Goal: Obtain resource: Download file/media

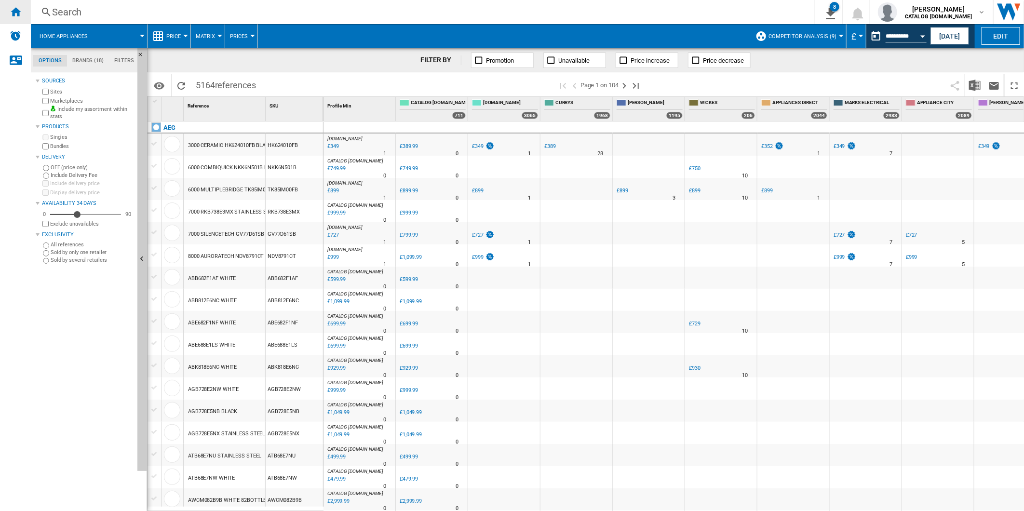
click at [13, 12] on ng-md-icon "Home" at bounding box center [16, 12] width 12 height 12
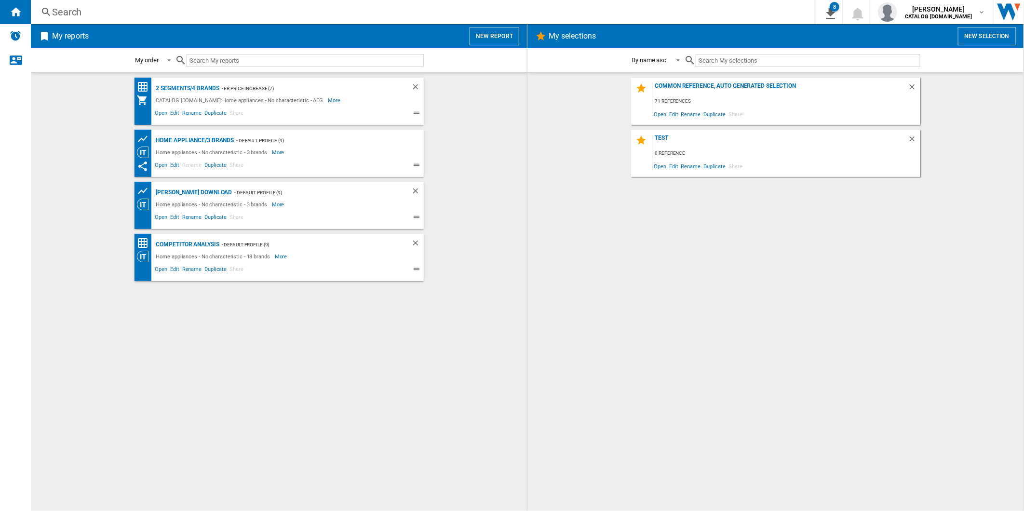
click at [245, 11] on div "Search" at bounding box center [420, 11] width 737 height 13
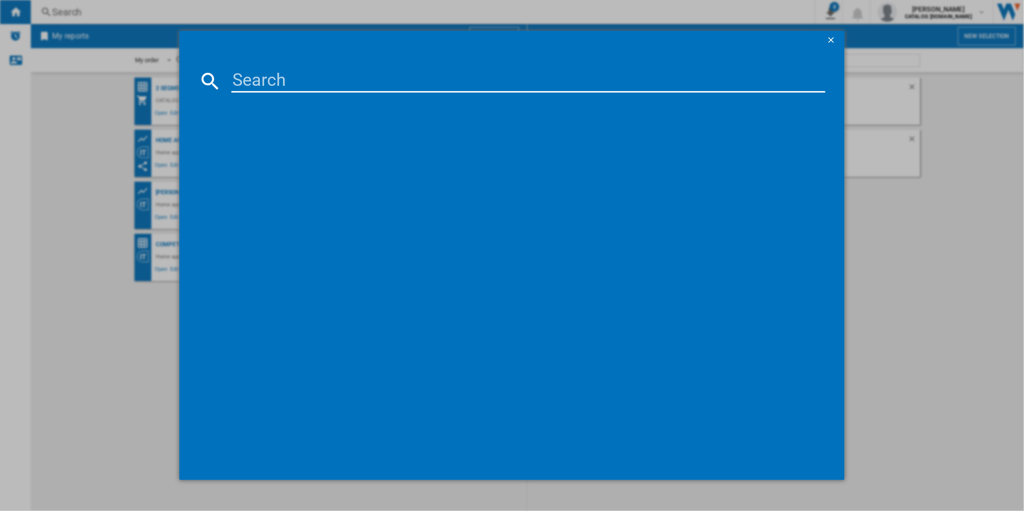
click at [267, 70] on input at bounding box center [528, 80] width 594 height 23
type input "DCB331010M"
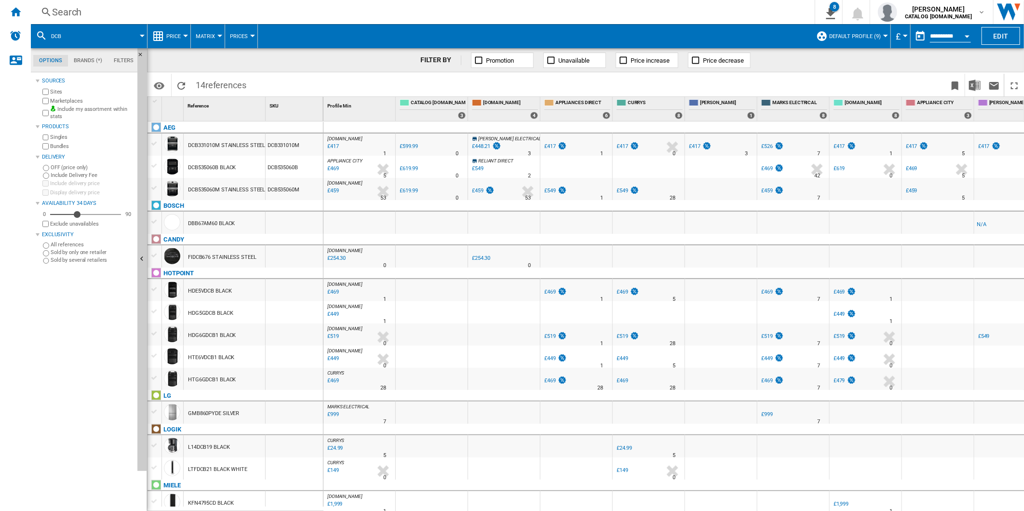
drag, startPoint x: 454, startPoint y: 143, endPoint x: 465, endPoint y: 146, distance: 10.5
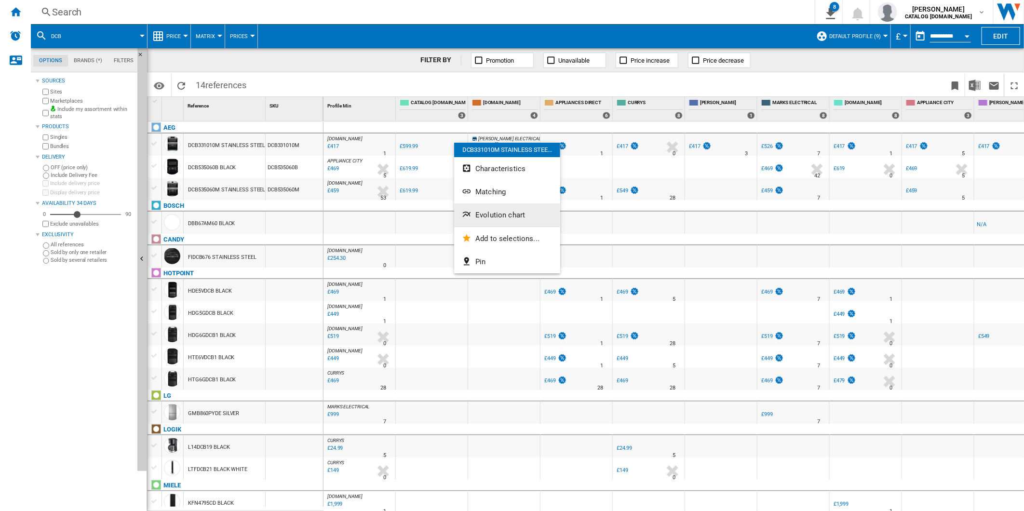
click at [497, 211] on span "Evolution chart" at bounding box center [500, 215] width 50 height 9
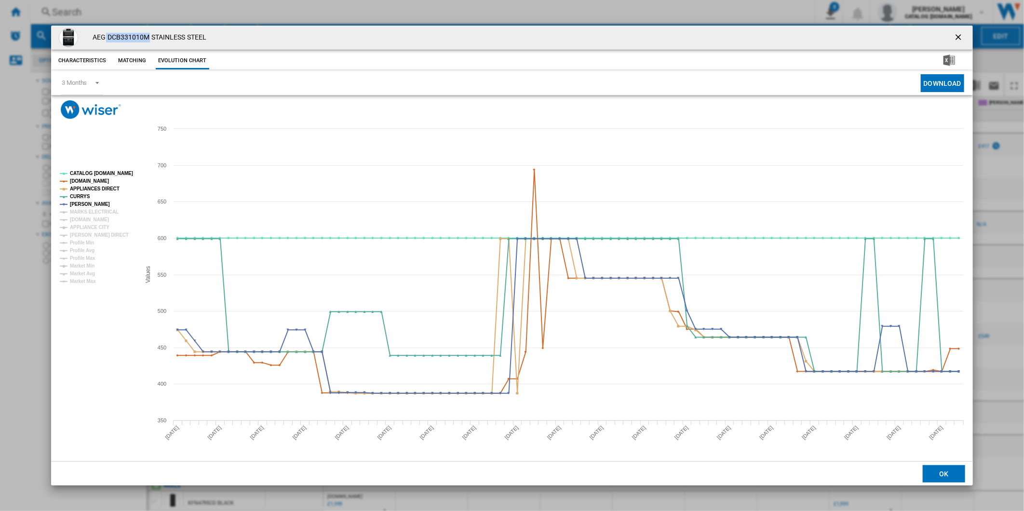
drag, startPoint x: 147, startPoint y: 34, endPoint x: 106, endPoint y: 39, distance: 41.2
click at [106, 39] on h4 "AEG DCB331010M STAINLESS STEEL" at bounding box center [147, 38] width 119 height 10
click at [131, 34] on h4 "AEG DCB331010M STAINLESS STEEL" at bounding box center [147, 38] width 119 height 10
drag, startPoint x: 146, startPoint y: 36, endPoint x: 108, endPoint y: 37, distance: 37.6
click at [108, 37] on h4 "AEG DCB331010M STAINLESS STEEL" at bounding box center [147, 38] width 119 height 10
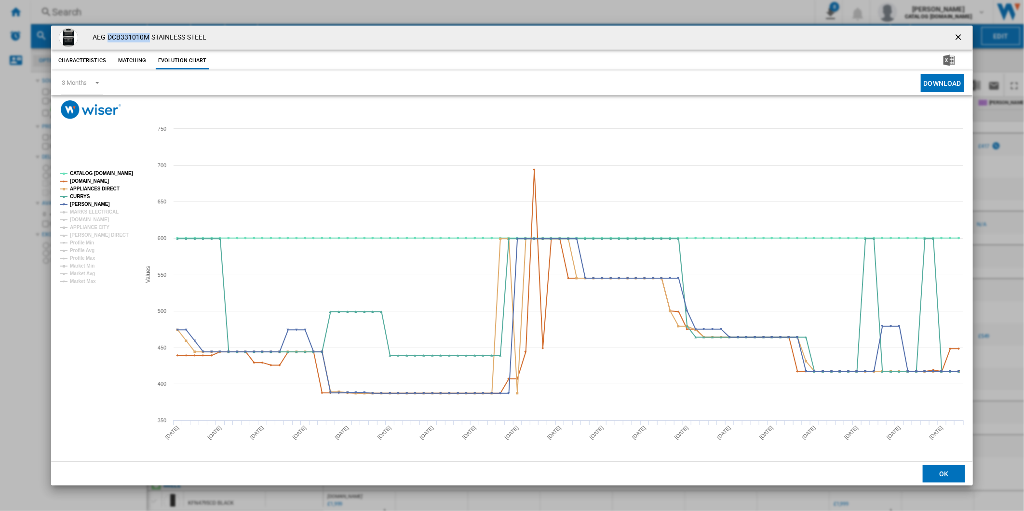
copy h4 "DCB331010M"
click at [958, 36] on ng-md-icon "getI18NText('BUTTONS.CLOSE_DIALOG')" at bounding box center [959, 38] width 12 height 12
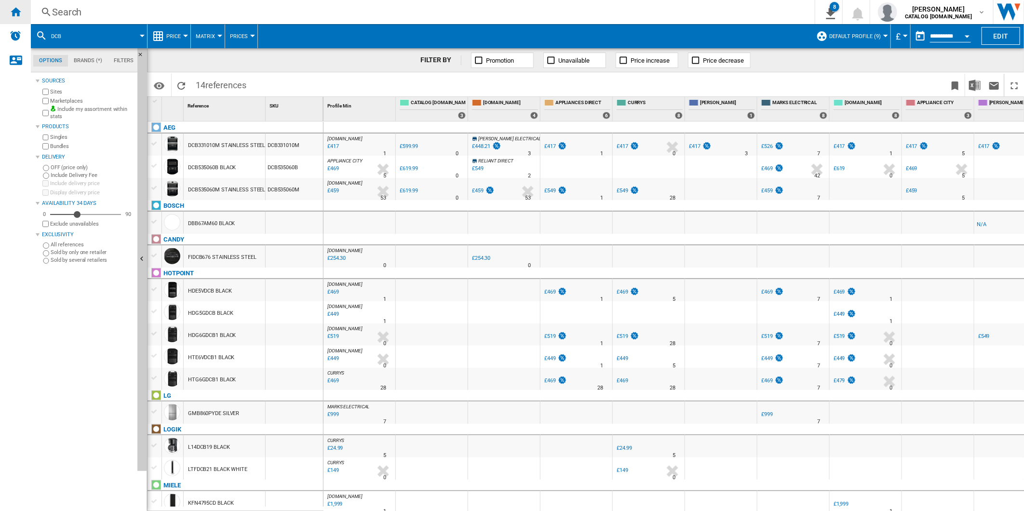
click at [15, 8] on ng-md-icon "Home" at bounding box center [16, 12] width 12 height 12
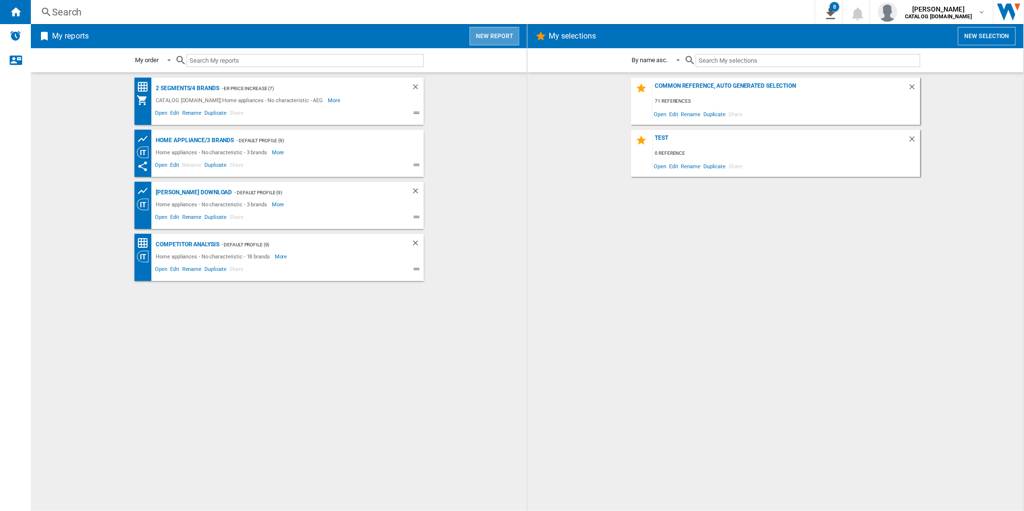
click at [490, 40] on button "New report" at bounding box center [494, 36] width 50 height 18
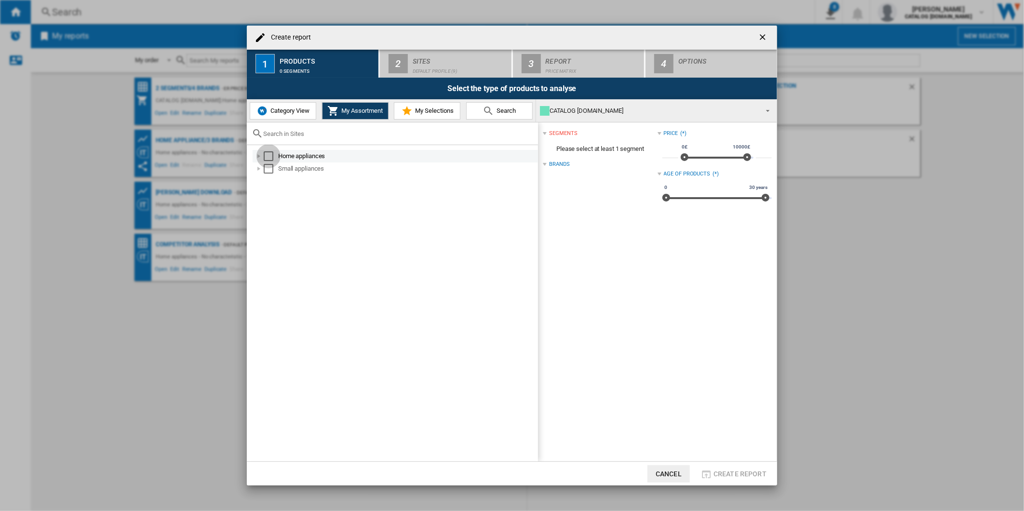
click at [267, 157] on div "Select" at bounding box center [269, 156] width 10 height 10
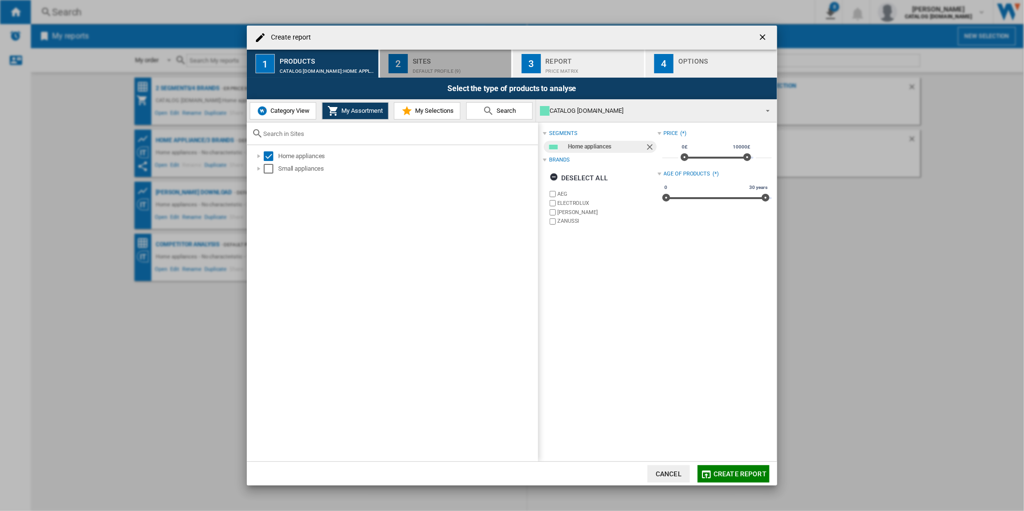
click at [437, 72] on div "Default profile (9)" at bounding box center [460, 69] width 95 height 10
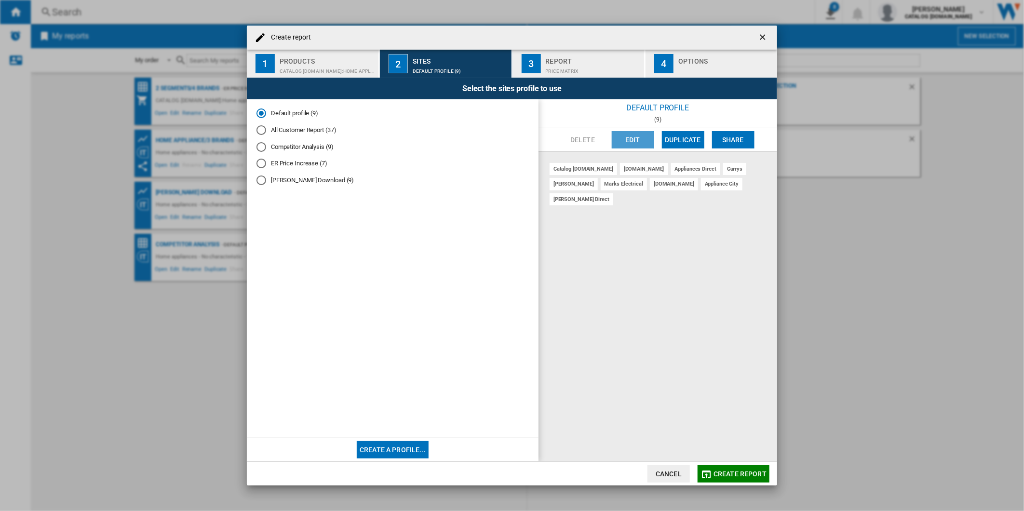
click at [622, 142] on button "Edit" at bounding box center [633, 139] width 42 height 17
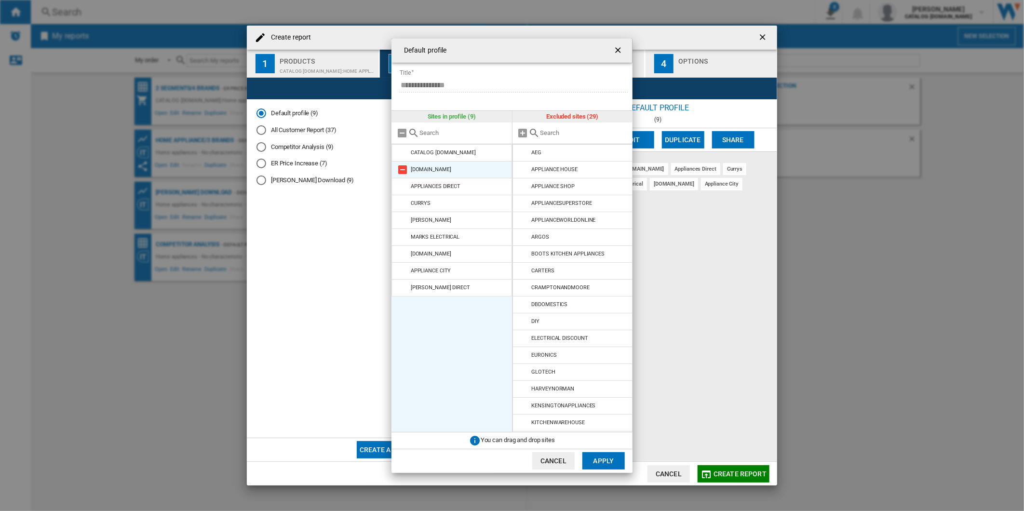
click at [402, 167] on md-icon at bounding box center [403, 170] width 12 height 12
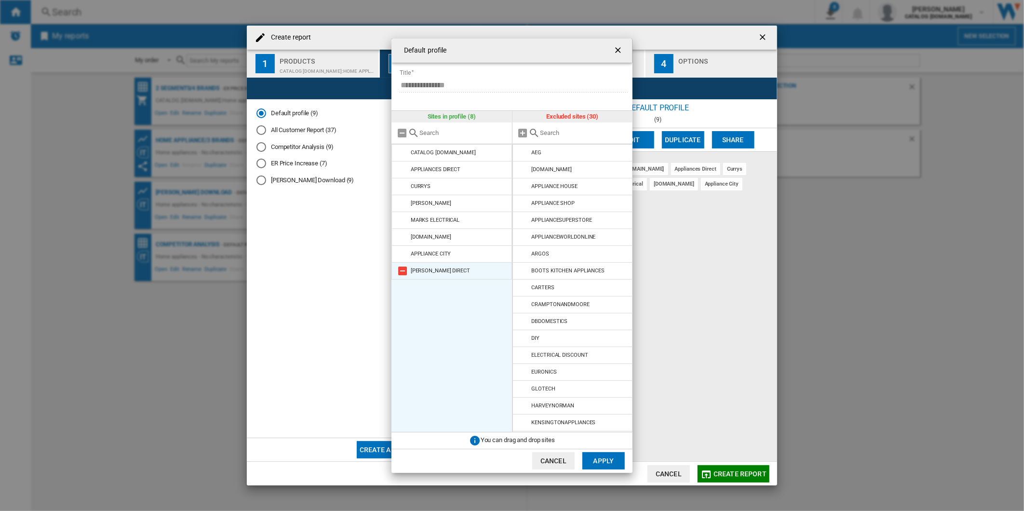
click at [397, 271] on md-icon at bounding box center [403, 271] width 12 height 12
click at [608, 457] on button "Apply" at bounding box center [603, 460] width 42 height 17
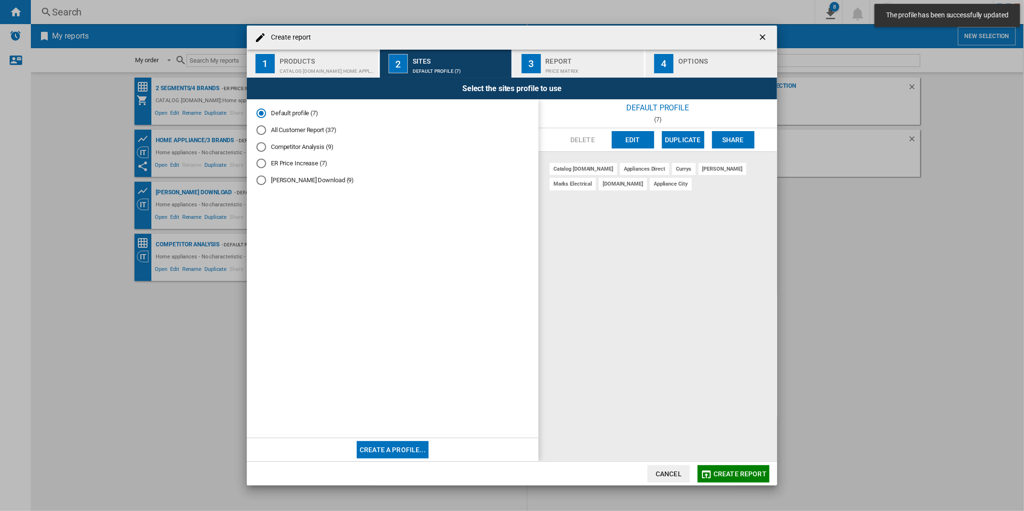
click at [613, 57] on div "Report" at bounding box center [593, 58] width 95 height 10
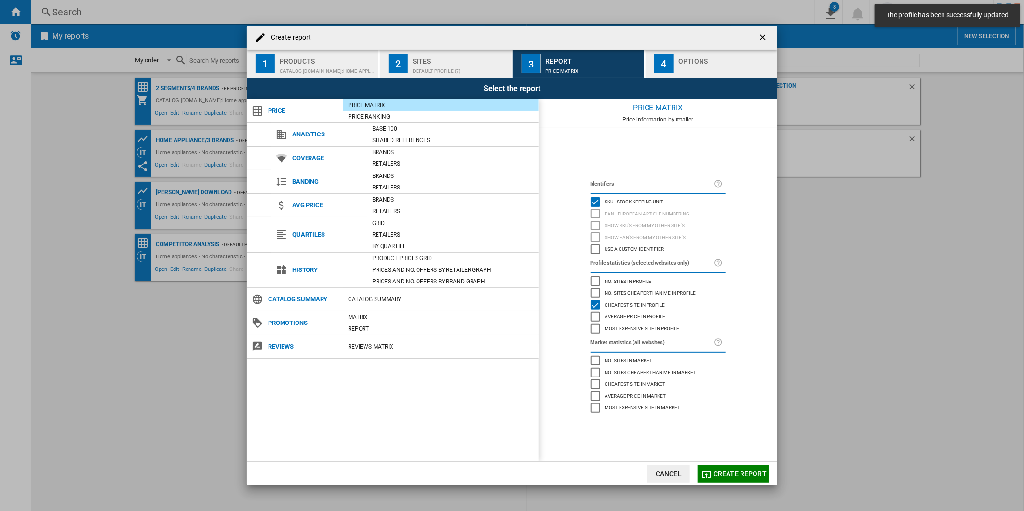
click at [680, 64] on div "button" at bounding box center [725, 69] width 95 height 10
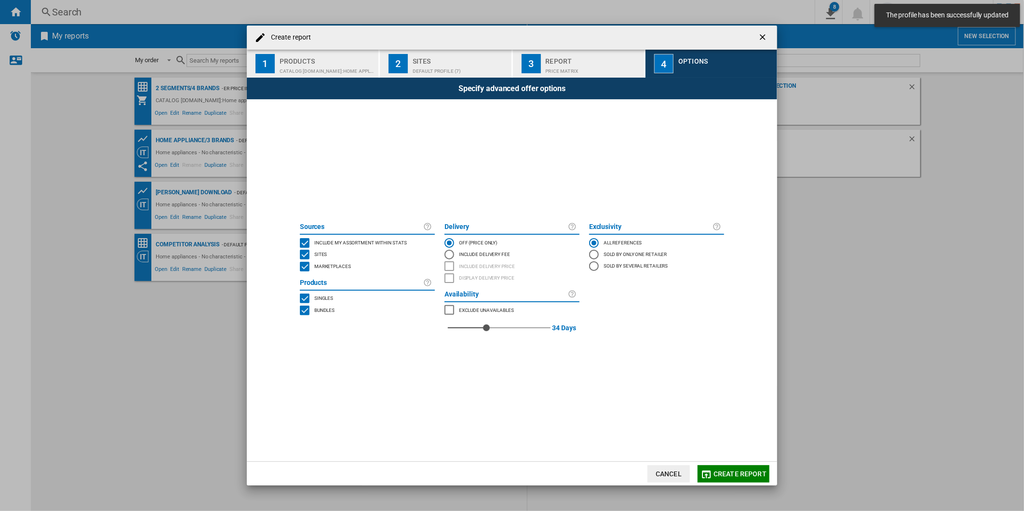
click at [722, 470] on span "Create report" at bounding box center [739, 474] width 53 height 8
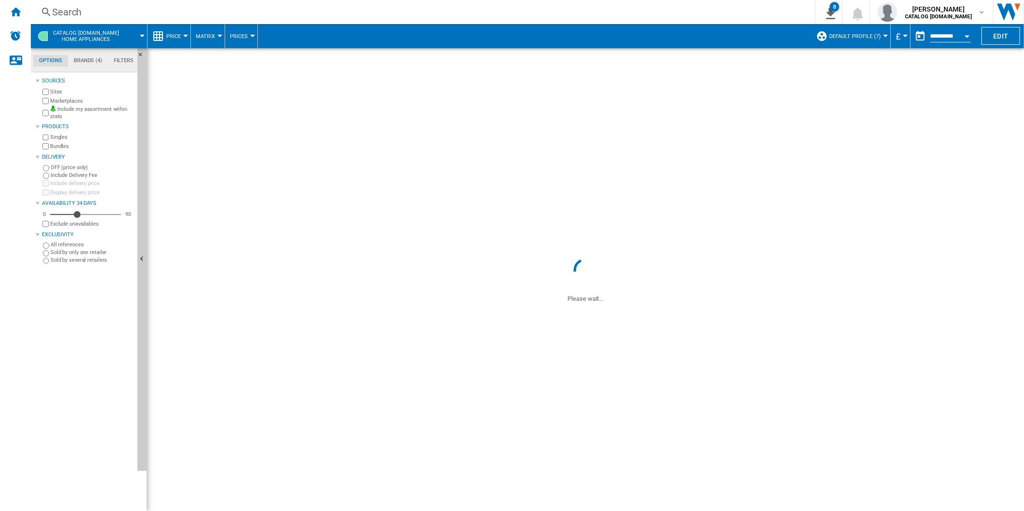
click at [186, 35] on div at bounding box center [185, 36] width 5 height 2
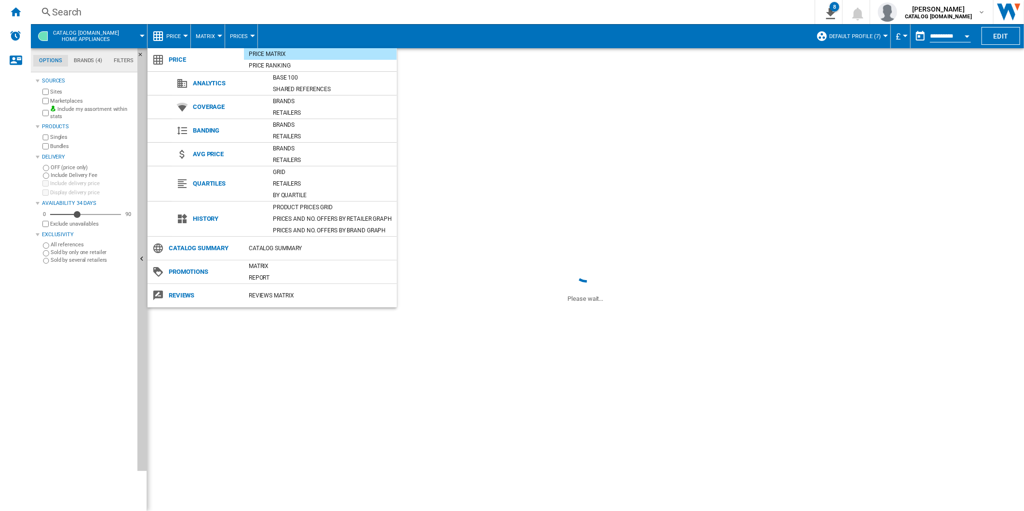
click at [186, 35] on md-backdrop at bounding box center [512, 255] width 1024 height 511
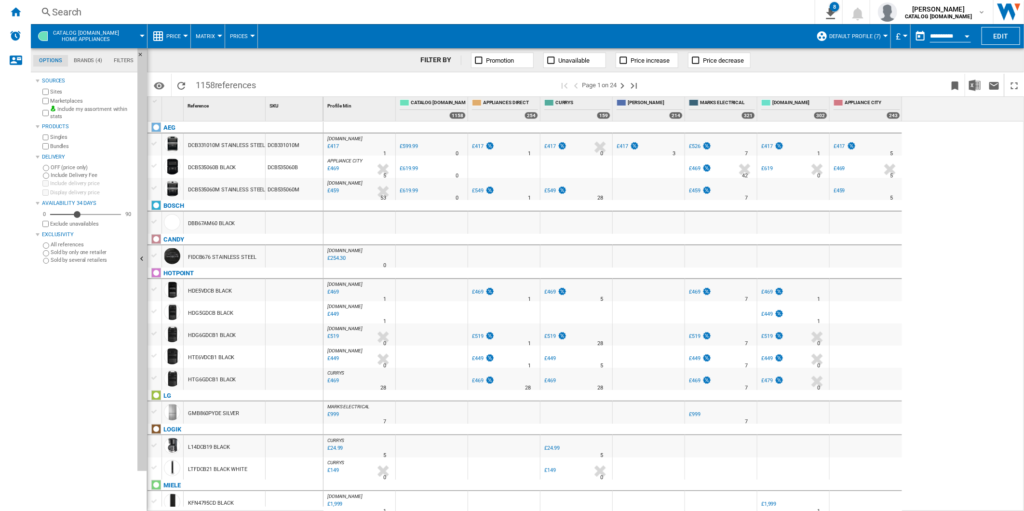
click at [217, 35] on div at bounding box center [219, 36] width 5 height 2
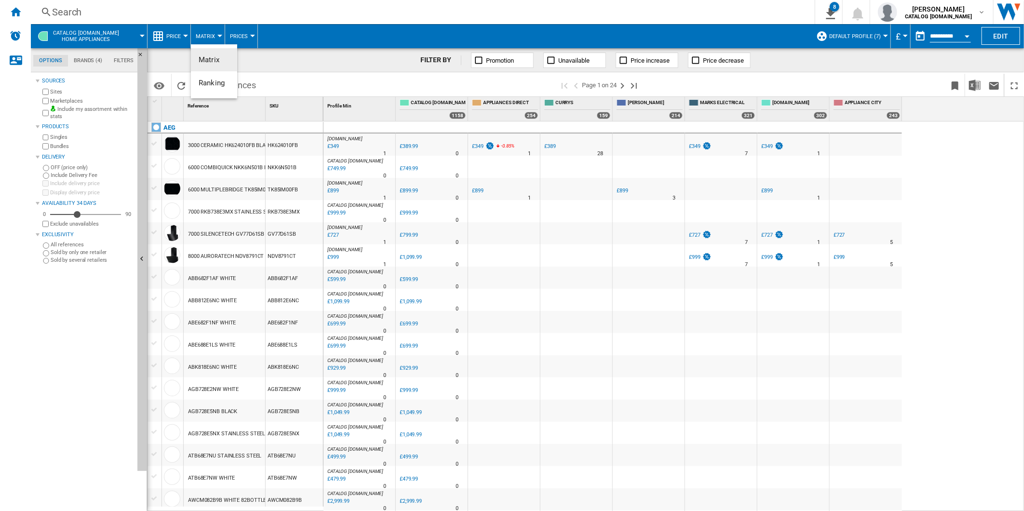
click at [218, 34] on md-backdrop at bounding box center [512, 255] width 1024 height 511
click at [249, 32] on button "Prices" at bounding box center [241, 36] width 23 height 24
click at [249, 32] on md-backdrop at bounding box center [512, 255] width 1024 height 511
click at [186, 31] on md-menu "Price" at bounding box center [168, 36] width 43 height 24
click at [181, 38] on button "Price" at bounding box center [175, 36] width 19 height 24
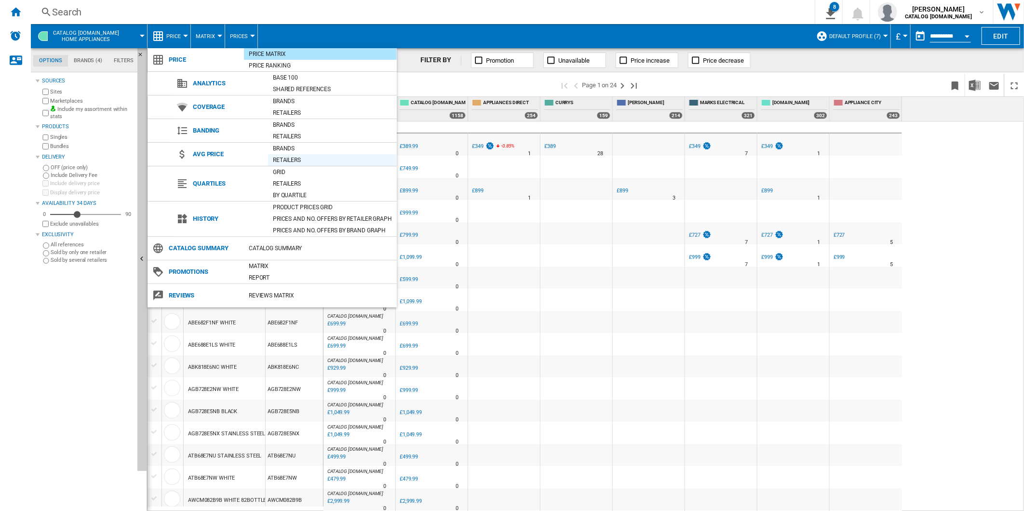
click at [299, 156] on div "Retailers" at bounding box center [332, 160] width 129 height 10
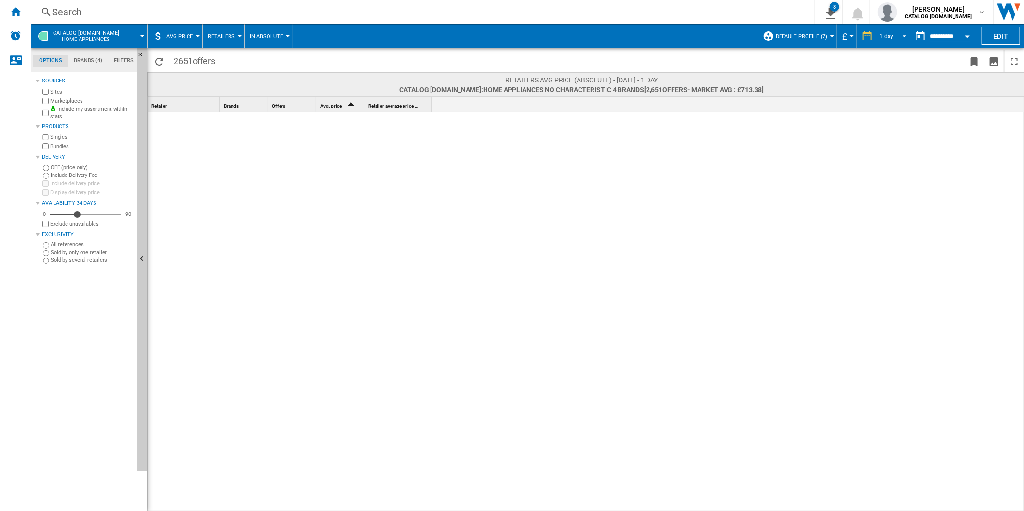
click at [899, 31] on span "REPORTS.WIZARD.STEPS.REPORT.STEPS.REPORT_OPTIONS.PERIOD: 1 day" at bounding box center [902, 35] width 12 height 9
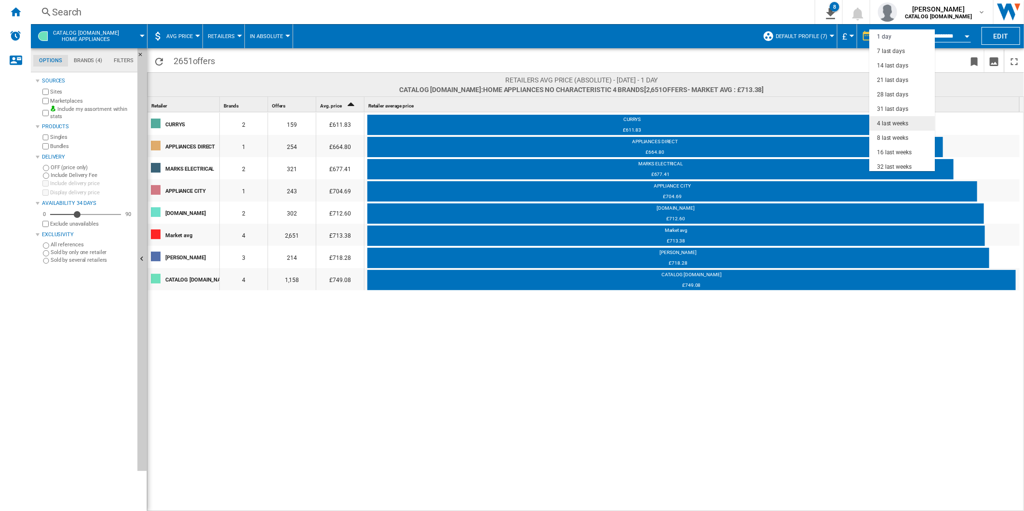
click at [900, 118] on md-option "4 last weeks" at bounding box center [902, 123] width 66 height 14
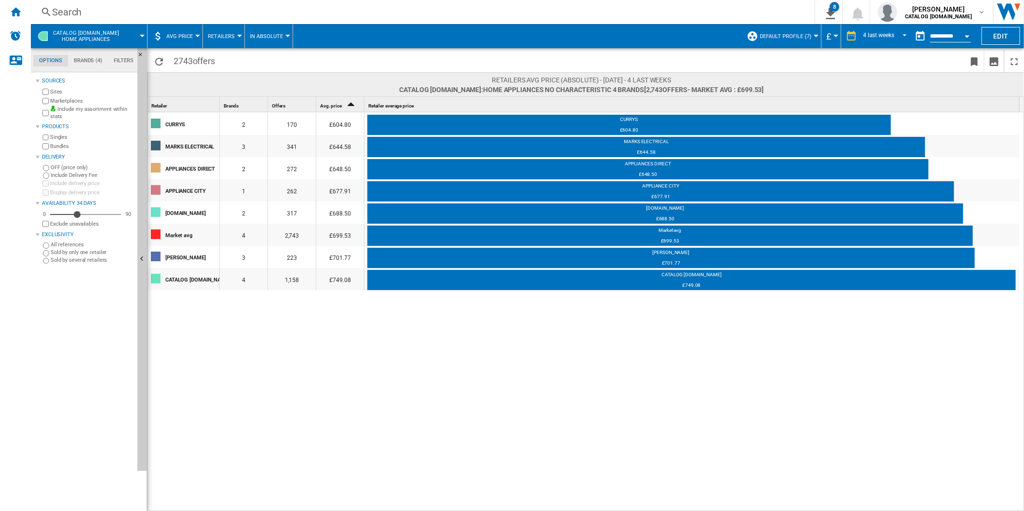
click at [197, 35] on div at bounding box center [197, 36] width 5 height 2
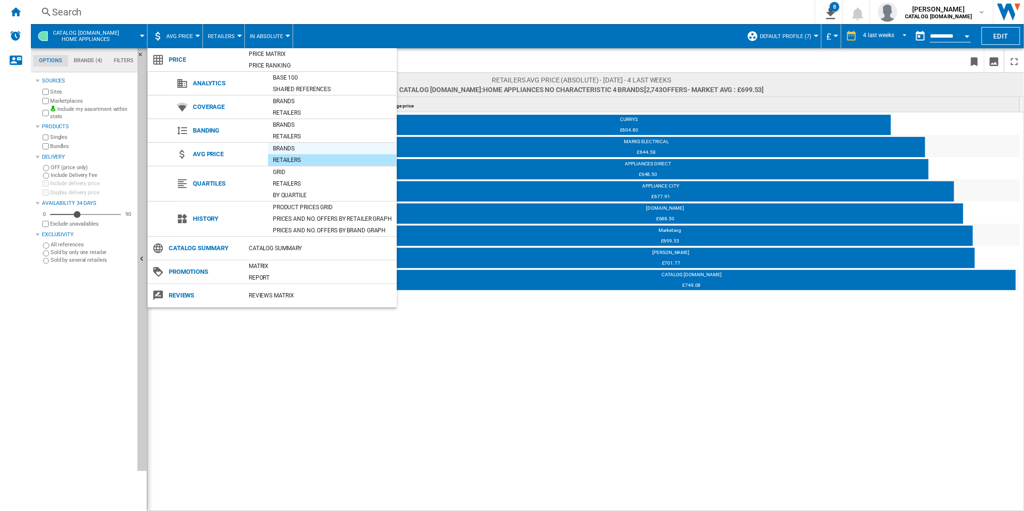
click at [284, 146] on div "Brands" at bounding box center [332, 149] width 129 height 10
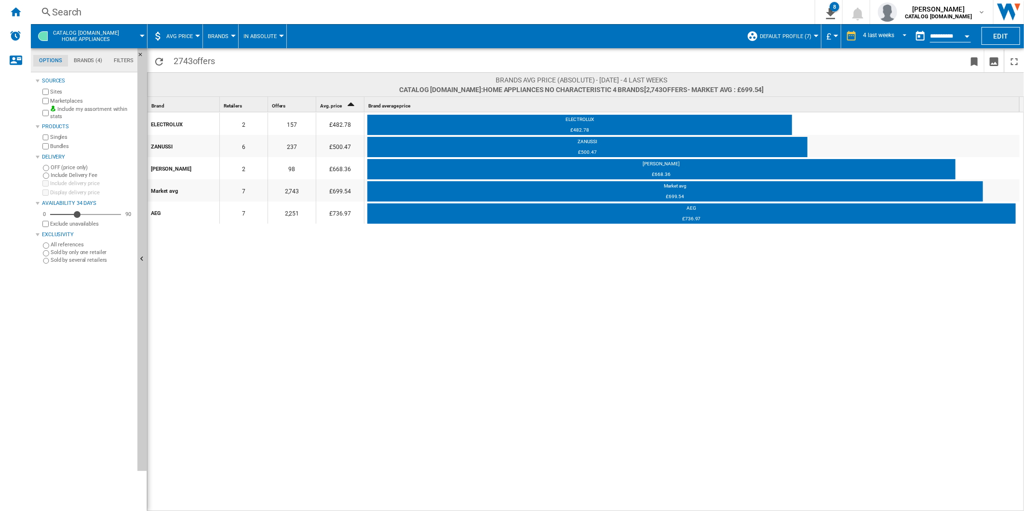
click at [194, 35] on button "AVG Price" at bounding box center [181, 36] width 31 height 24
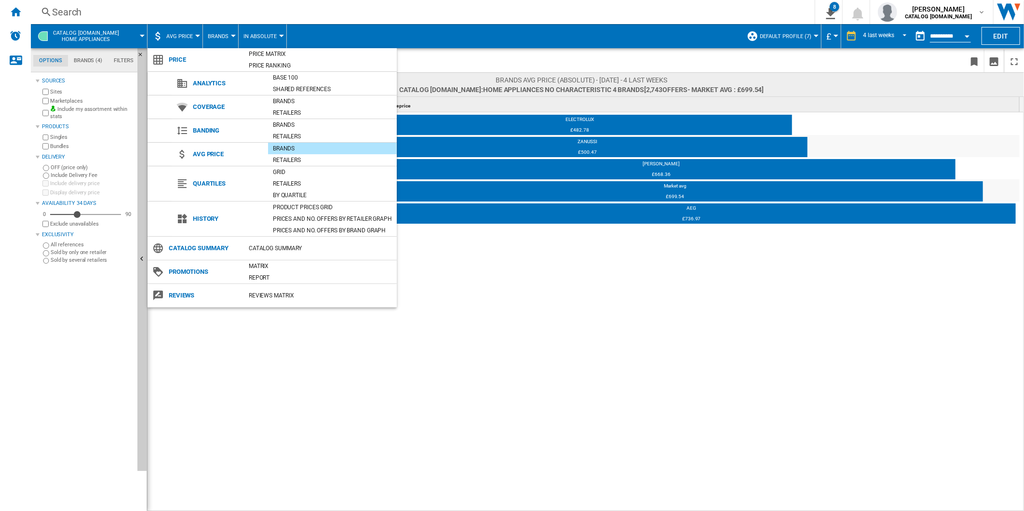
click at [193, 36] on md-backdrop at bounding box center [512, 255] width 1024 height 511
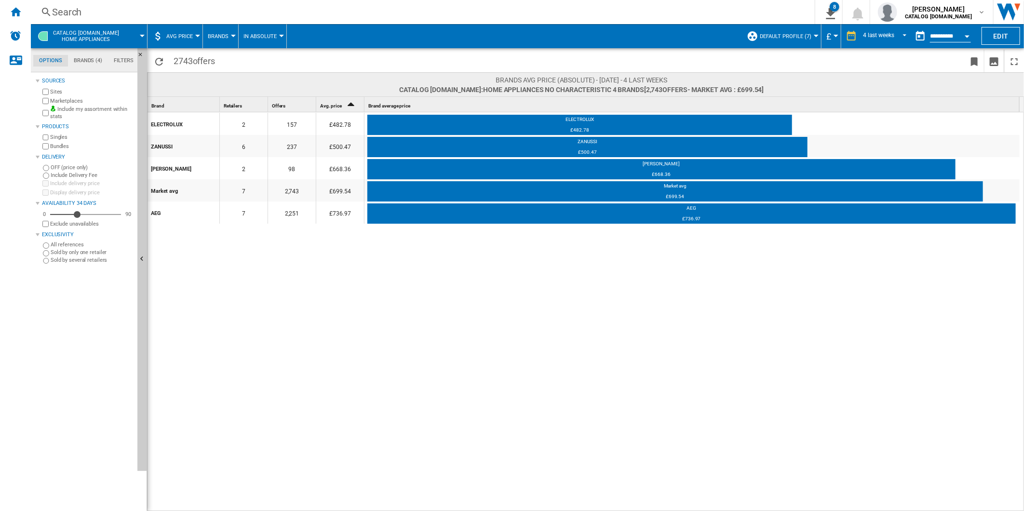
click at [195, 35] on div at bounding box center [197, 36] width 5 height 2
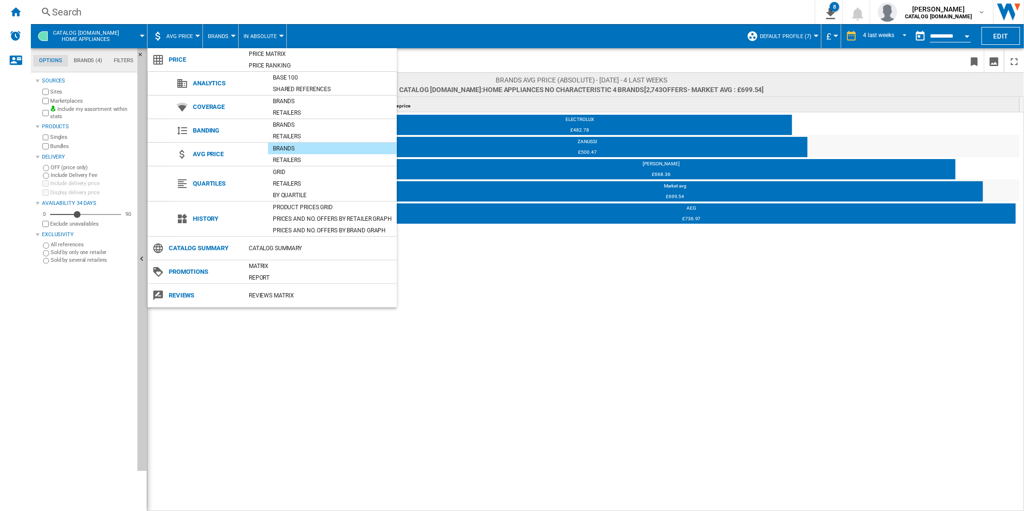
click at [15, 7] on md-backdrop at bounding box center [512, 255] width 1024 height 511
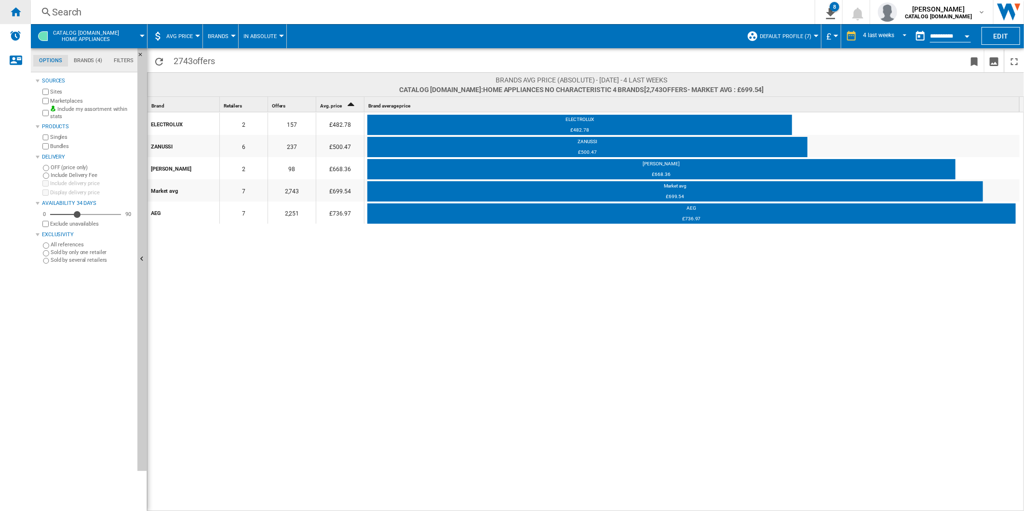
click at [15, 9] on ng-md-icon "Home" at bounding box center [16, 12] width 12 height 12
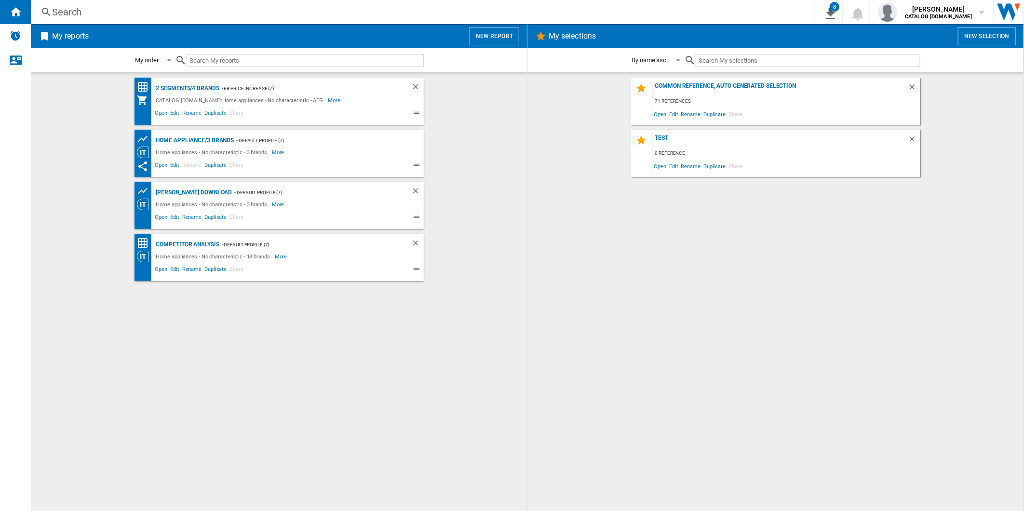
click at [189, 189] on div "[PERSON_NAME] Download" at bounding box center [193, 192] width 79 height 12
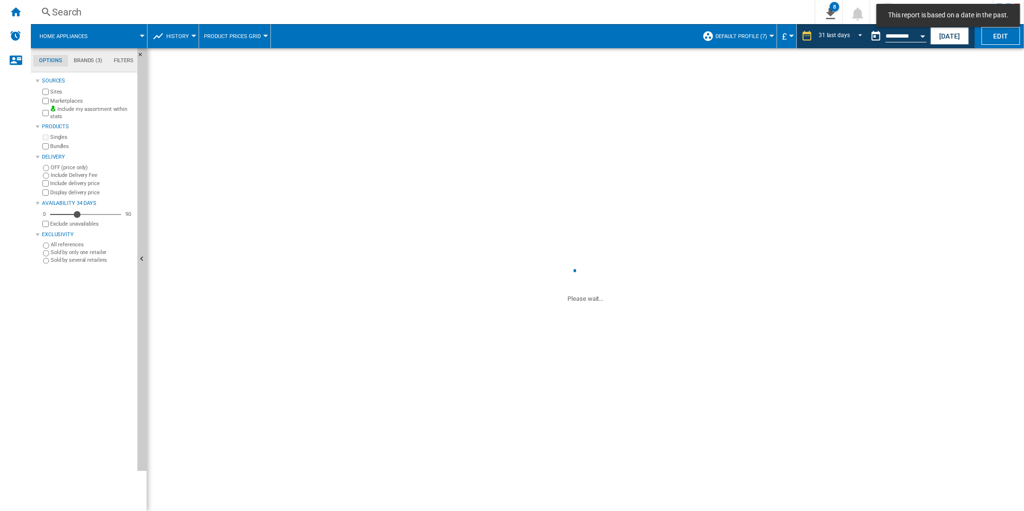
click at [191, 32] on button "History" at bounding box center [179, 36] width 27 height 24
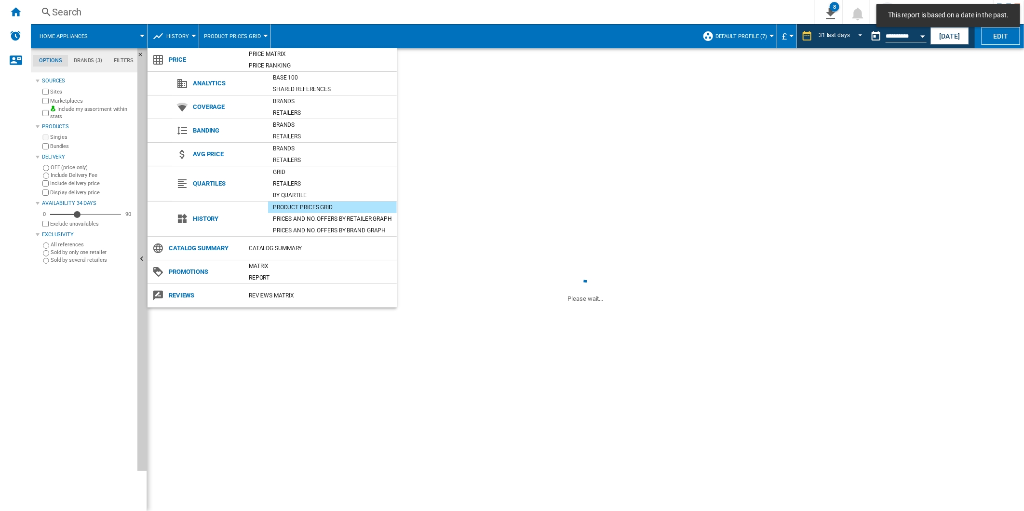
click at [191, 34] on md-backdrop at bounding box center [512, 255] width 1024 height 511
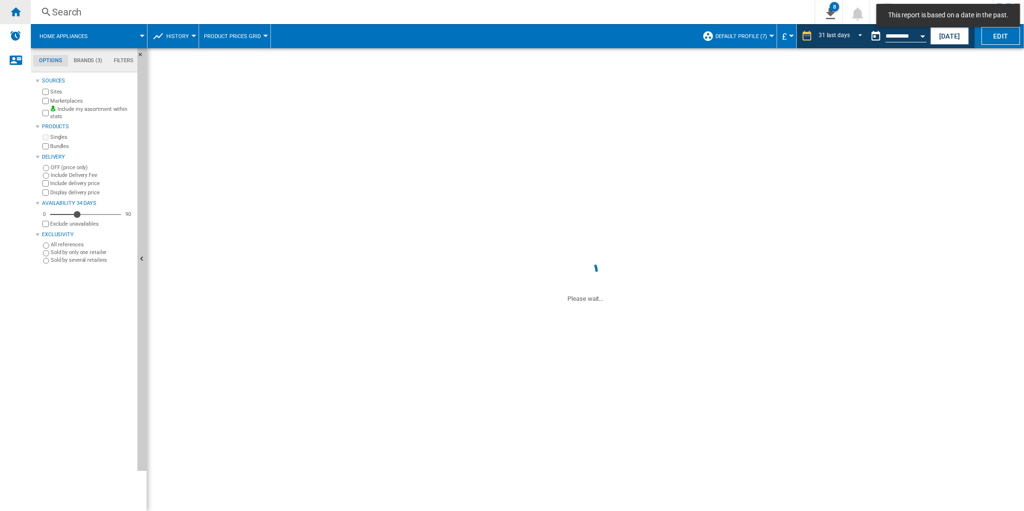
click at [12, 13] on ng-md-icon "Home" at bounding box center [16, 12] width 12 height 12
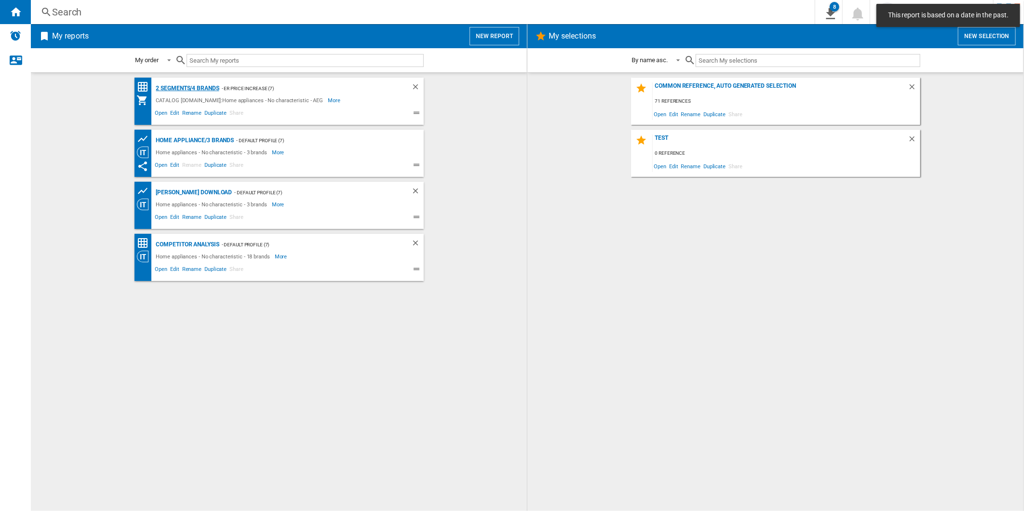
click at [198, 86] on div "2 segments/4 brands" at bounding box center [187, 88] width 66 height 12
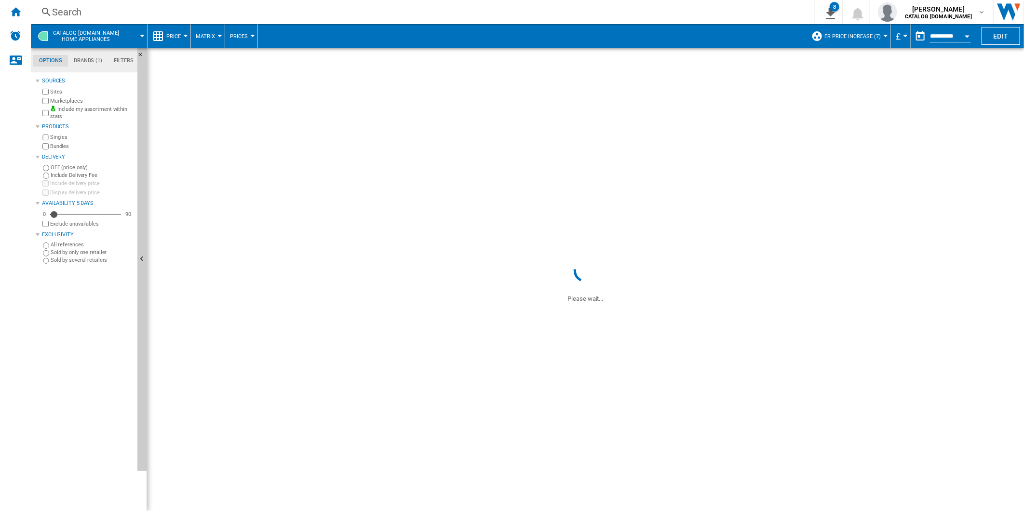
click at [184, 36] on div at bounding box center [185, 36] width 5 height 2
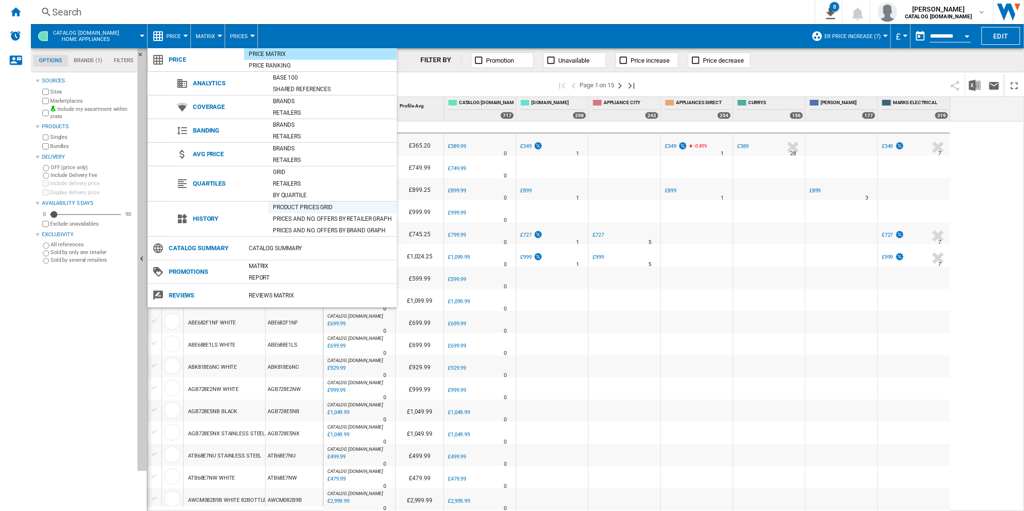
click at [307, 208] on div "Product prices grid" at bounding box center [332, 207] width 129 height 10
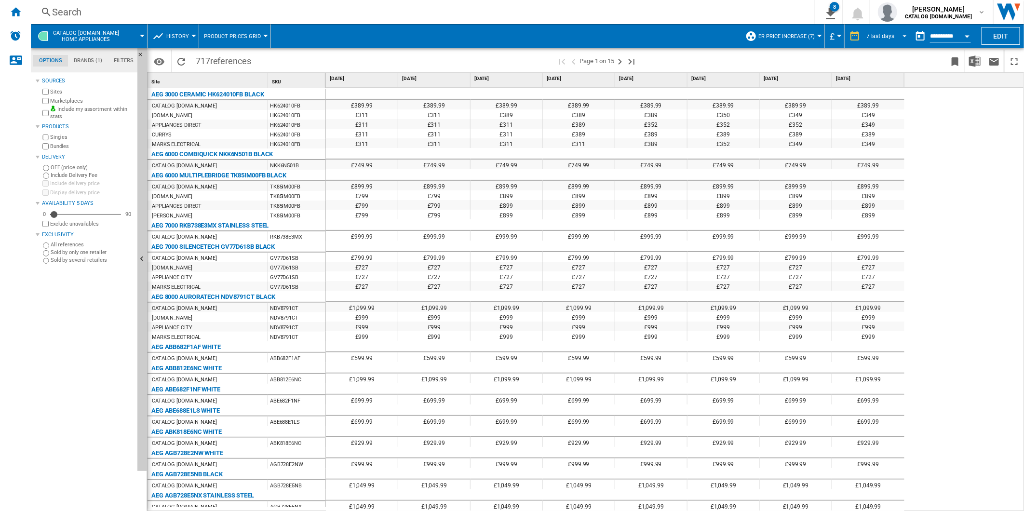
click at [889, 35] on div "7 last days" at bounding box center [880, 36] width 28 height 7
click at [894, 124] on div "8 last weeks" at bounding box center [881, 124] width 31 height 8
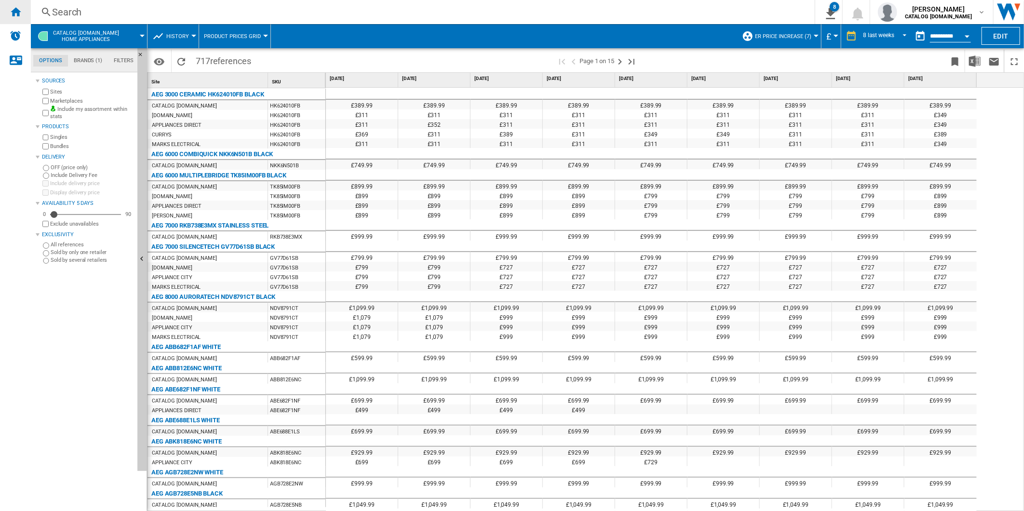
click at [26, 14] on div "Home" at bounding box center [15, 12] width 31 height 24
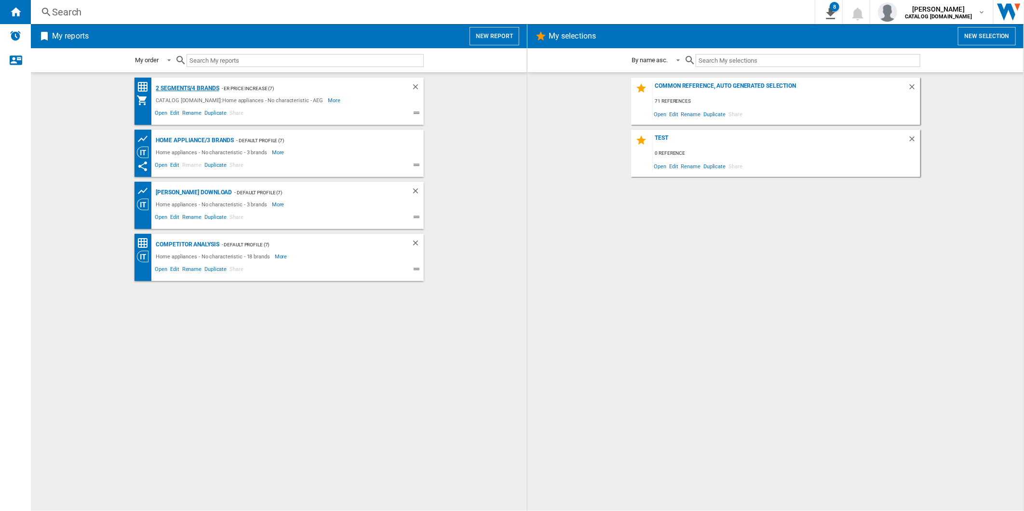
click at [199, 87] on div "2 segments/4 brands" at bounding box center [187, 88] width 66 height 12
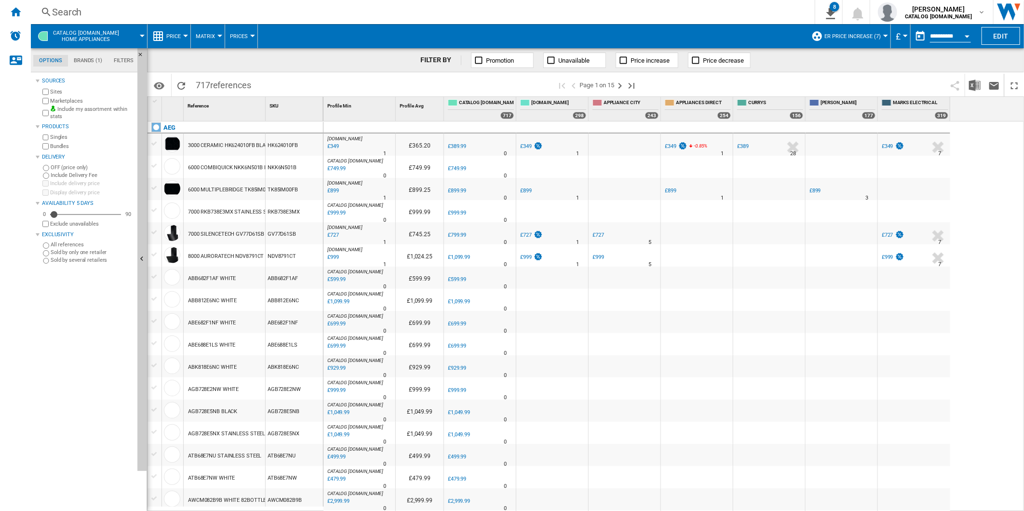
click at [299, 11] on div "Search" at bounding box center [420, 11] width 737 height 13
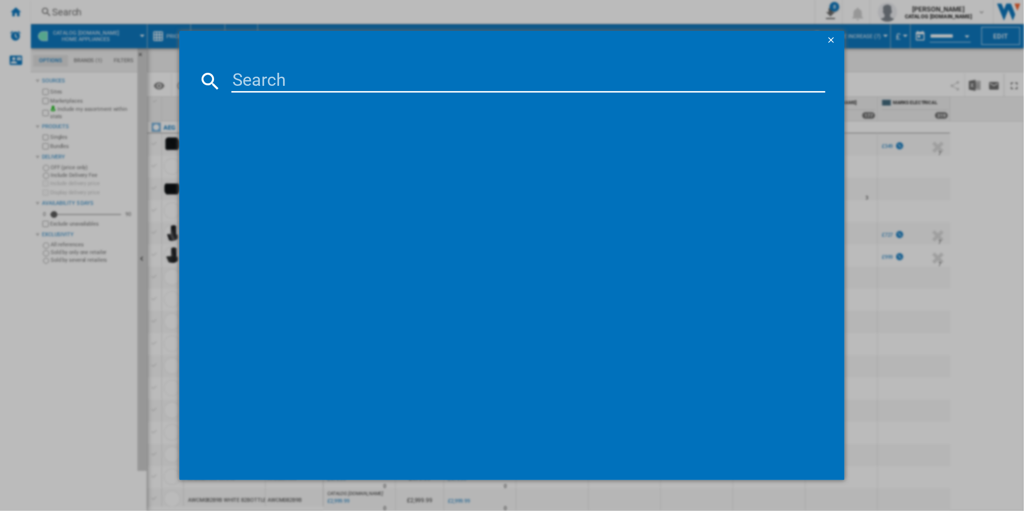
type input "DCB331010M"
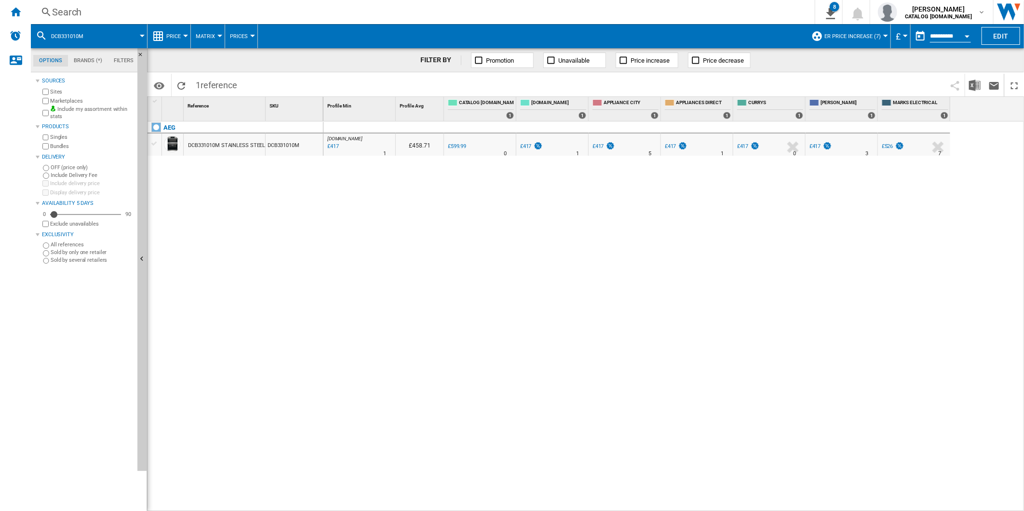
click at [185, 35] on div at bounding box center [185, 36] width 5 height 2
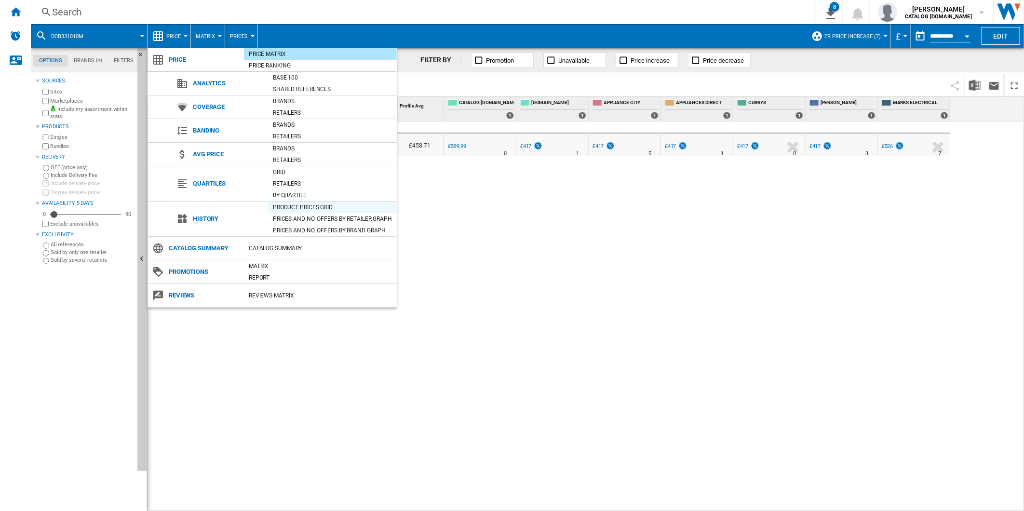
click at [309, 208] on div "Product prices grid" at bounding box center [332, 207] width 129 height 10
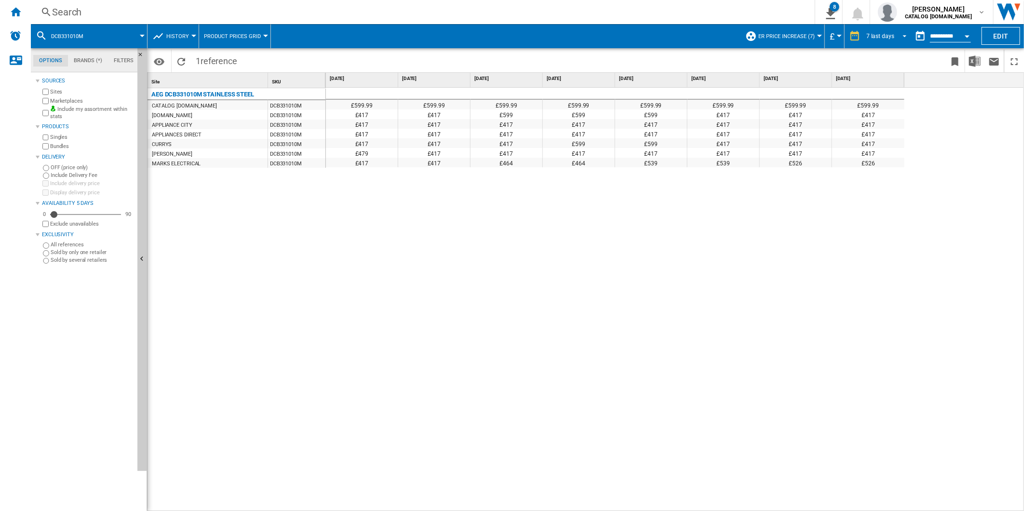
click at [898, 35] on span "REPORTS.WIZARD.STEPS.REPORT.STEPS.REPORT_OPTIONS.PERIOD: 7 last days" at bounding box center [902, 35] width 12 height 9
click at [879, 92] on div "31 last days" at bounding box center [881, 95] width 31 height 8
click at [985, 39] on button "Edit" at bounding box center [1000, 36] width 39 height 18
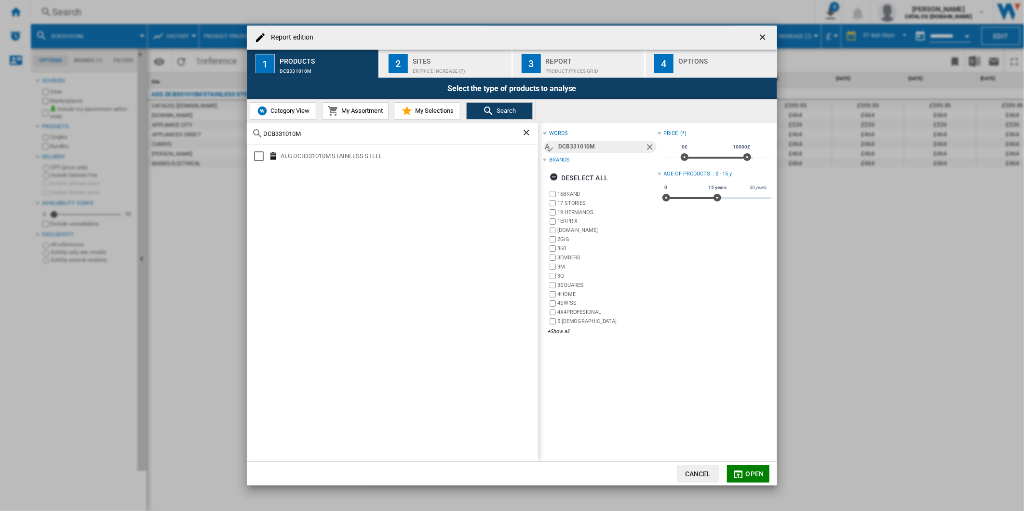
click at [448, 62] on div "Sites" at bounding box center [460, 58] width 95 height 10
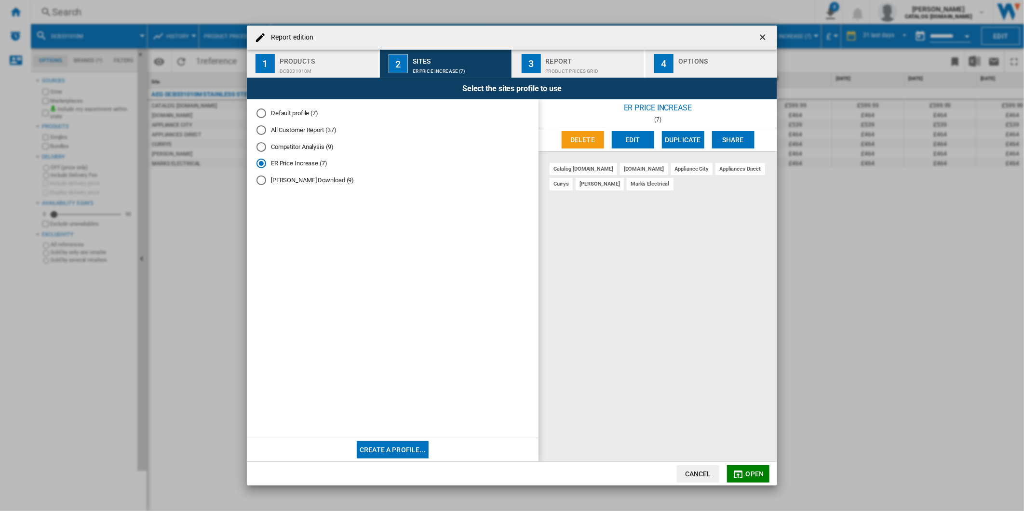
click at [759, 37] on ng-md-icon "getI18NText('BUTTONS.CLOSE_DIALOG')" at bounding box center [764, 38] width 12 height 12
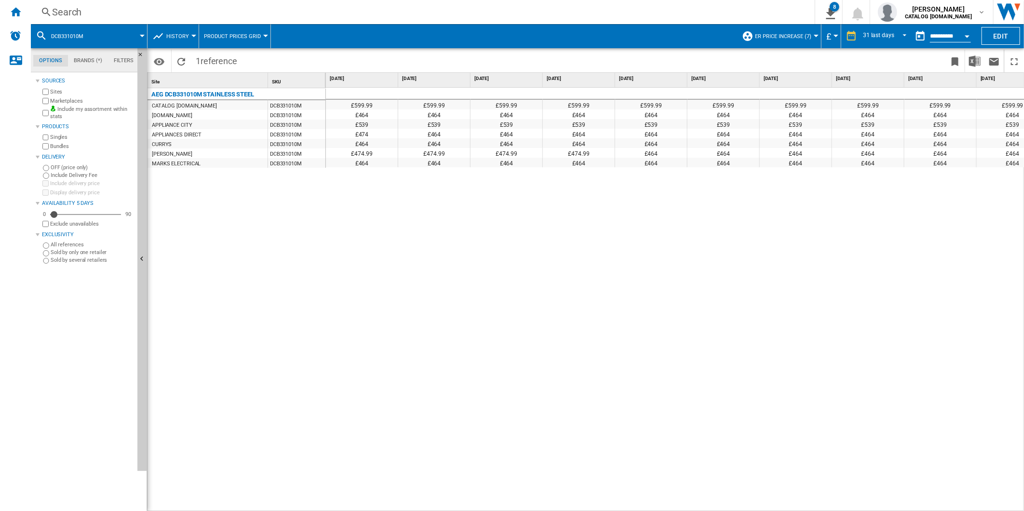
click at [971, 61] on div at bounding box center [512, 255] width 1024 height 511
click at [971, 61] on img "Download in Excel" at bounding box center [975, 61] width 12 height 12
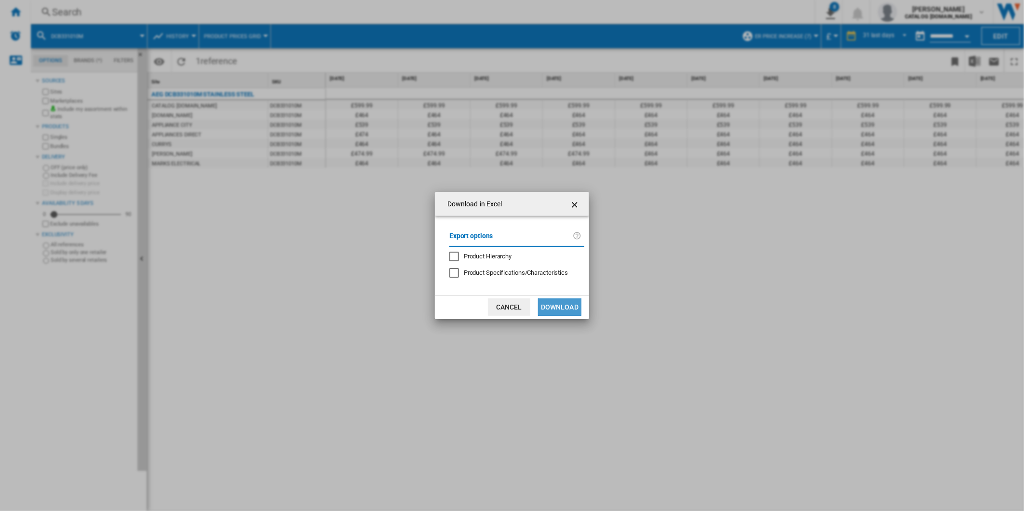
click at [563, 308] on button "Download" at bounding box center [559, 306] width 43 height 17
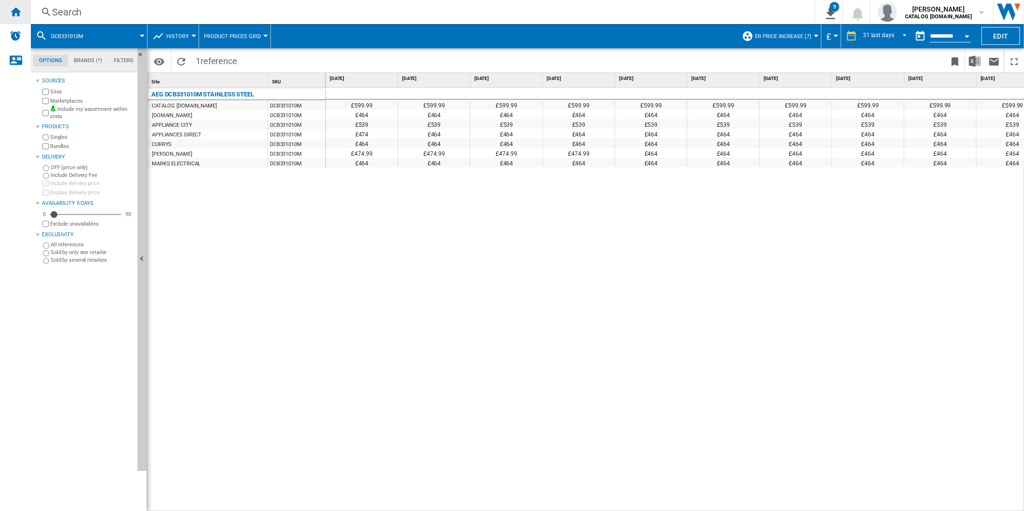
click at [17, 13] on ng-md-icon "Home" at bounding box center [16, 12] width 12 height 12
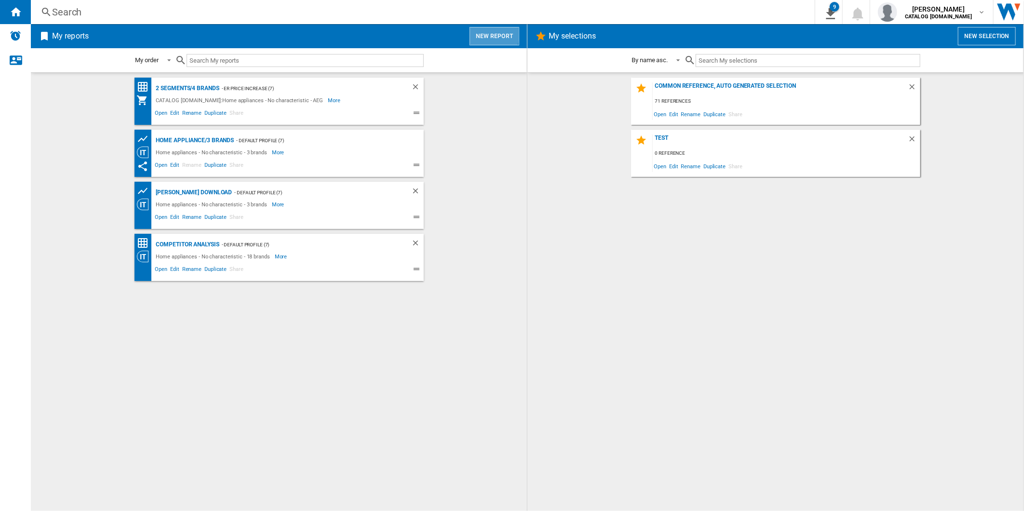
click at [480, 33] on button "New report" at bounding box center [494, 36] width 50 height 18
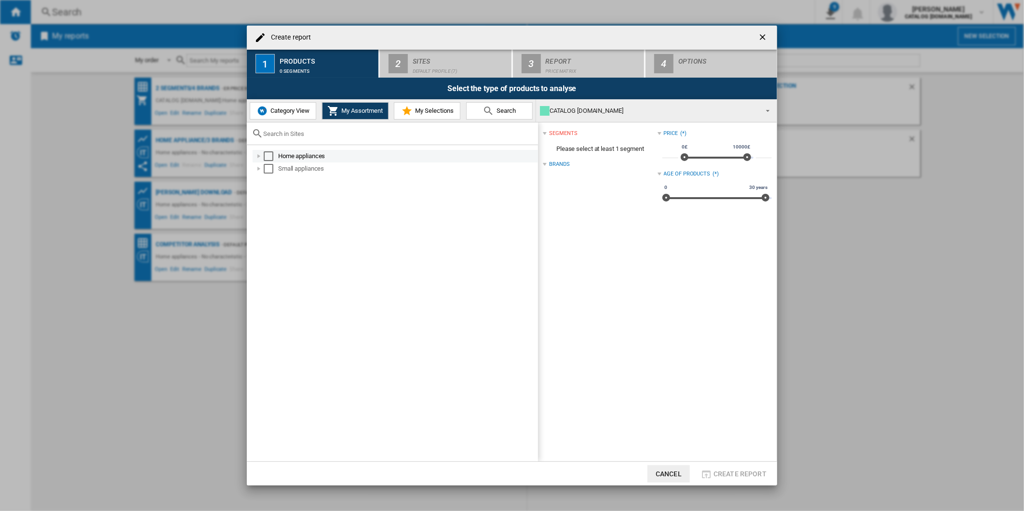
click at [269, 153] on div "Select" at bounding box center [269, 156] width 10 height 10
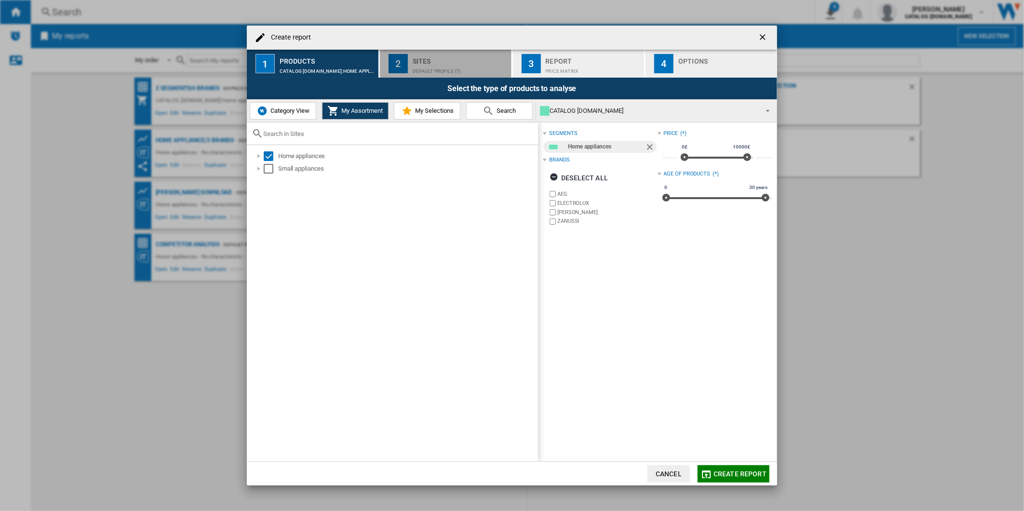
click at [422, 56] on div "Sites" at bounding box center [460, 58] width 95 height 10
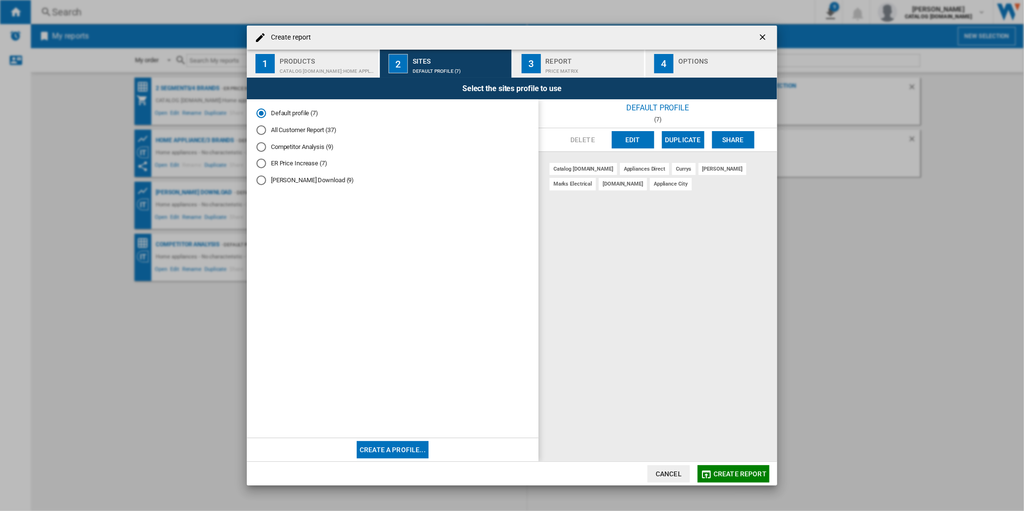
click at [322, 75] on button "1 Products CATALOG [DOMAIN_NAME]:Home appliances" at bounding box center [313, 64] width 133 height 28
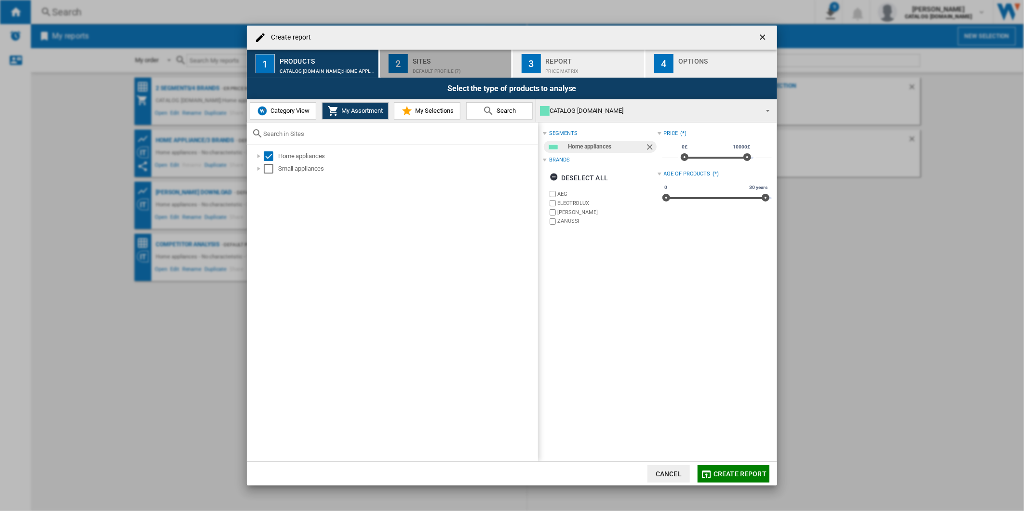
click at [449, 64] on div "Default profile (7)" at bounding box center [460, 69] width 95 height 10
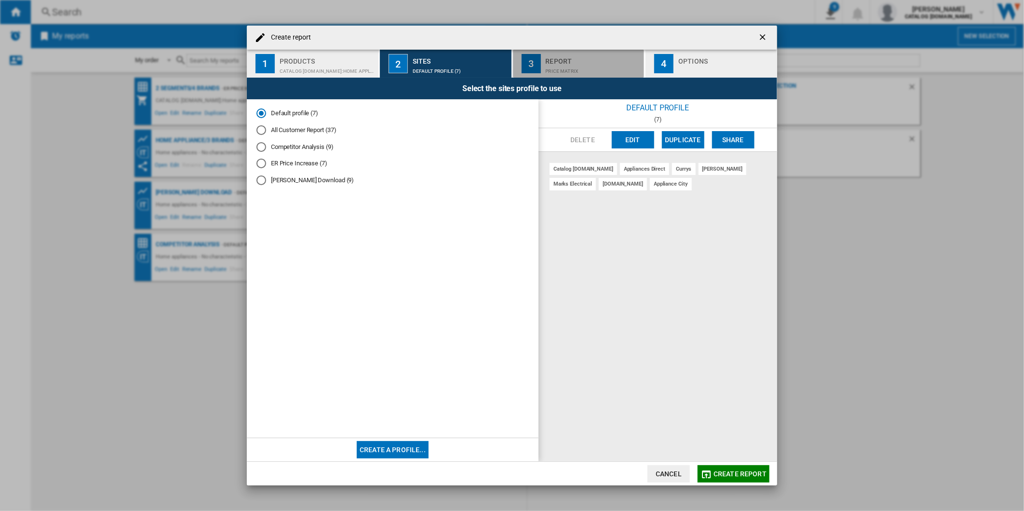
click at [590, 66] on div "Price Matrix" at bounding box center [593, 69] width 95 height 10
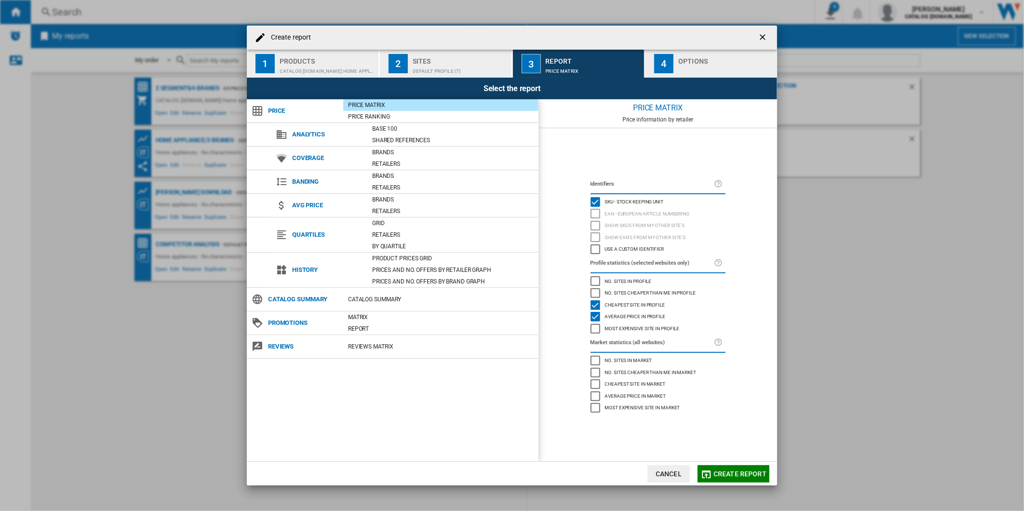
click at [670, 71] on div "4" at bounding box center [663, 63] width 19 height 19
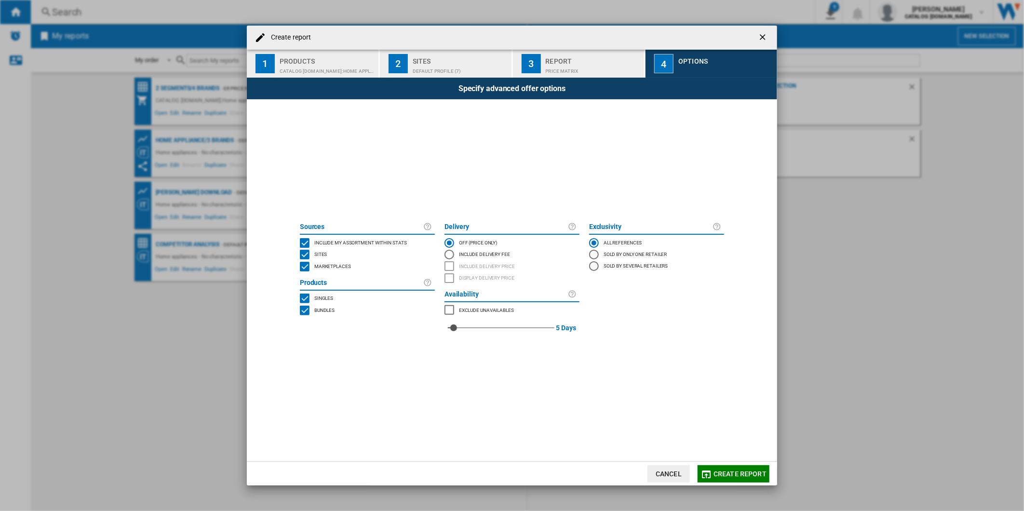
click at [734, 474] on span "Create report" at bounding box center [739, 474] width 53 height 8
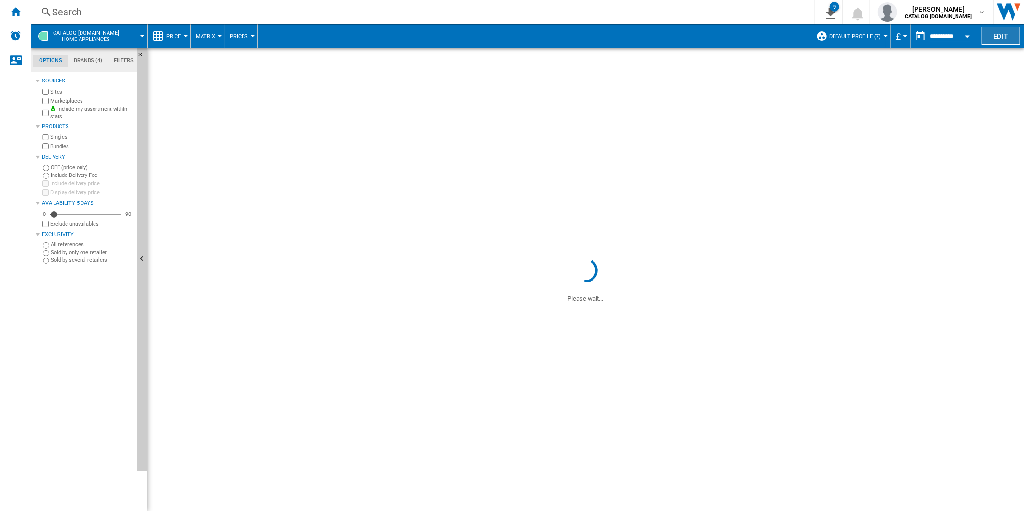
click at [1000, 35] on button "Edit" at bounding box center [1000, 36] width 39 height 18
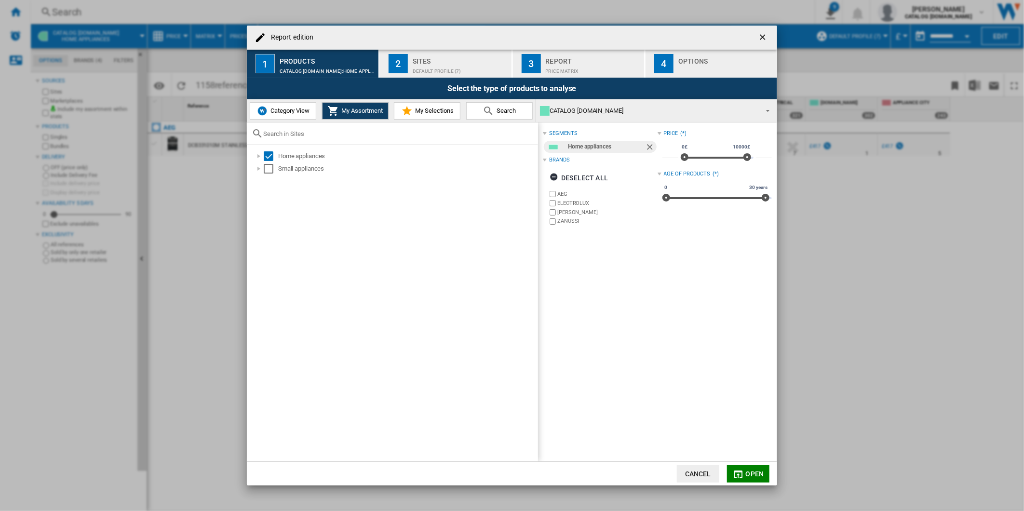
click at [693, 466] on button "Cancel" at bounding box center [698, 473] width 42 height 17
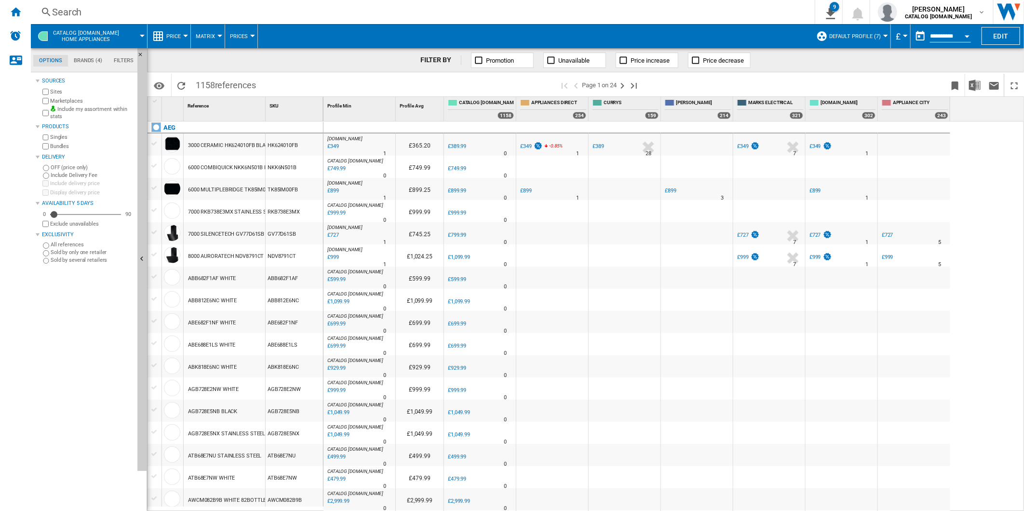
click at [877, 31] on button "Default profile (7)" at bounding box center [857, 36] width 56 height 24
click at [778, 75] on md-backdrop at bounding box center [512, 255] width 1024 height 511
click at [10, 14] on div "Home" at bounding box center [15, 12] width 31 height 24
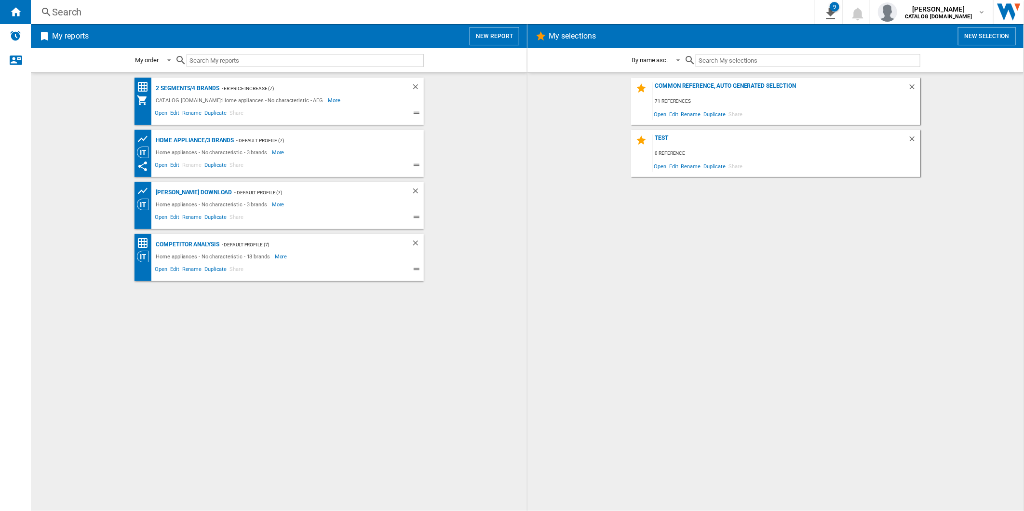
click at [490, 39] on button "New report" at bounding box center [494, 36] width 50 height 18
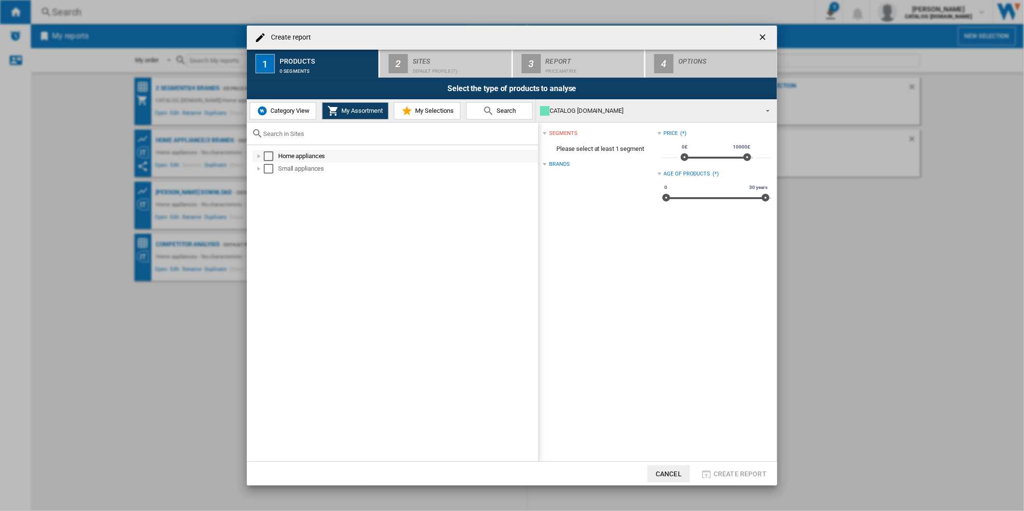
click at [266, 155] on div "Select" at bounding box center [269, 156] width 10 height 10
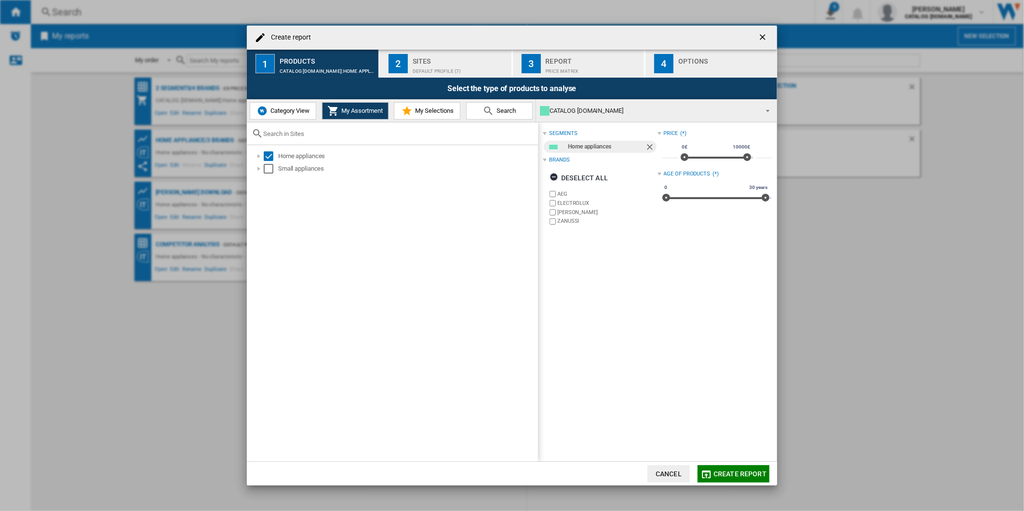
drag, startPoint x: 436, startPoint y: 59, endPoint x: 455, endPoint y: 53, distance: 19.7
click at [438, 55] on div "Sites" at bounding box center [460, 58] width 95 height 10
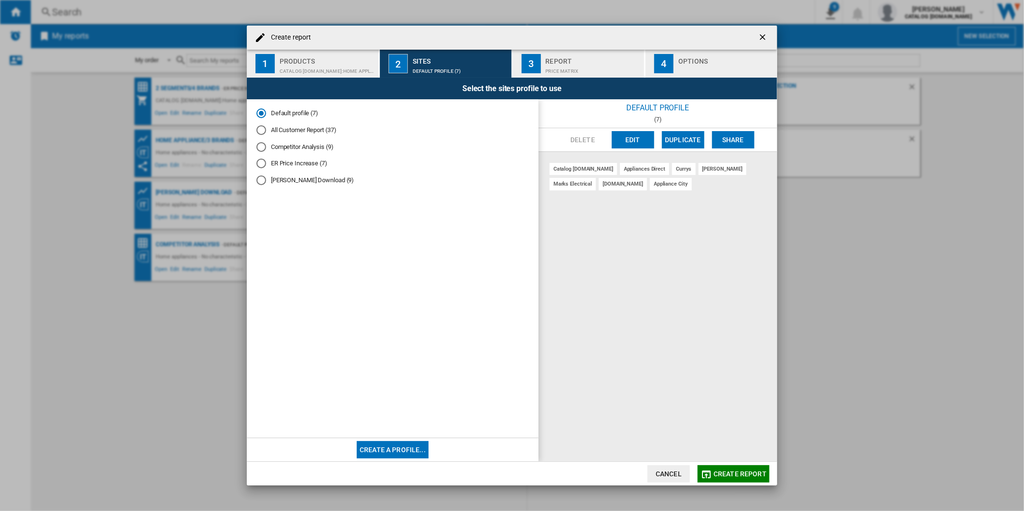
click at [399, 453] on button "Create a profile..." at bounding box center [393, 449] width 72 height 17
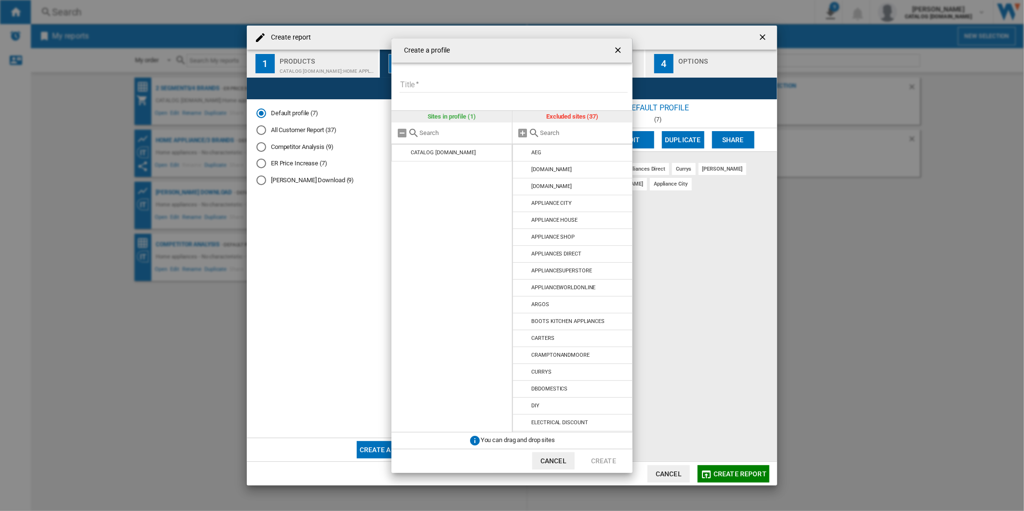
click at [546, 458] on button "Cancel" at bounding box center [553, 460] width 42 height 17
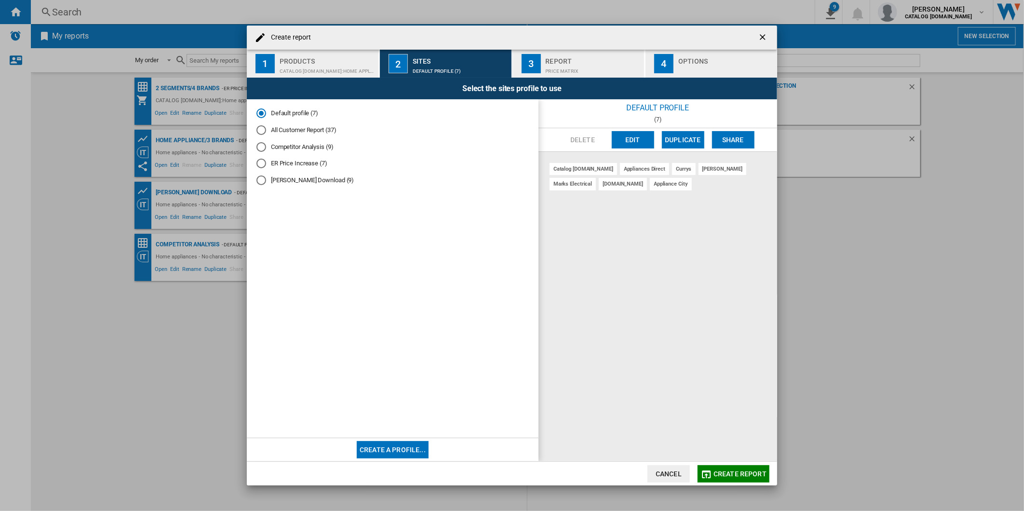
click at [558, 55] on div "Report" at bounding box center [593, 58] width 95 height 10
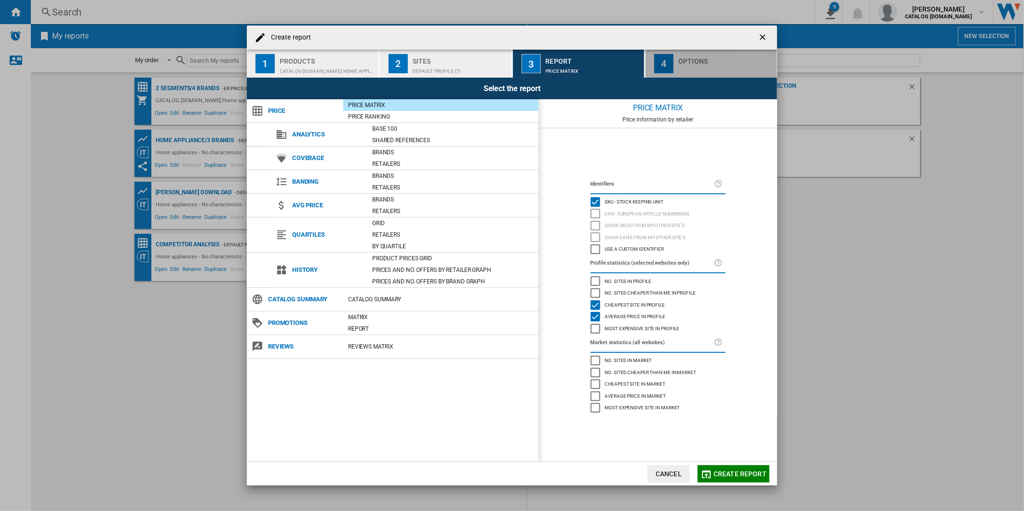
click at [692, 59] on div "Options" at bounding box center [725, 58] width 95 height 10
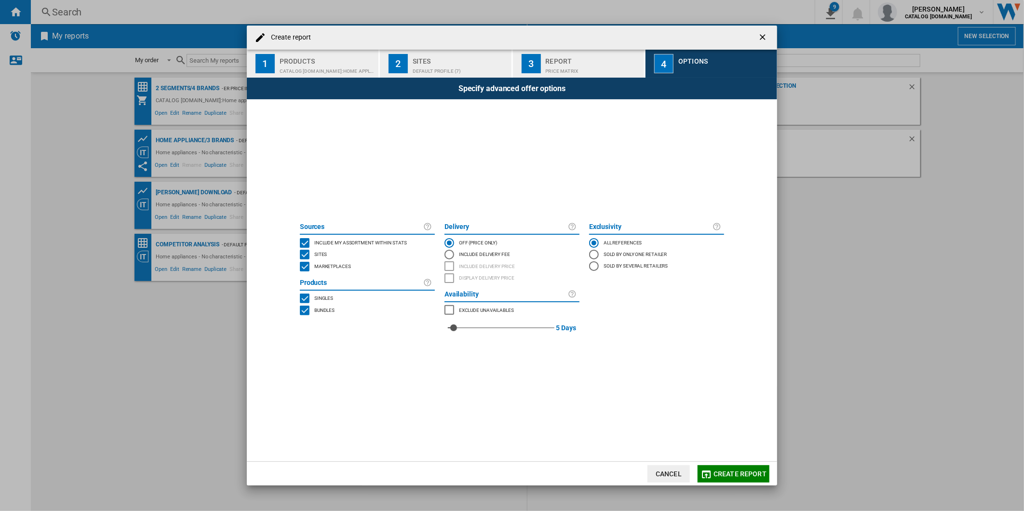
click at [572, 62] on div "Report" at bounding box center [593, 58] width 95 height 10
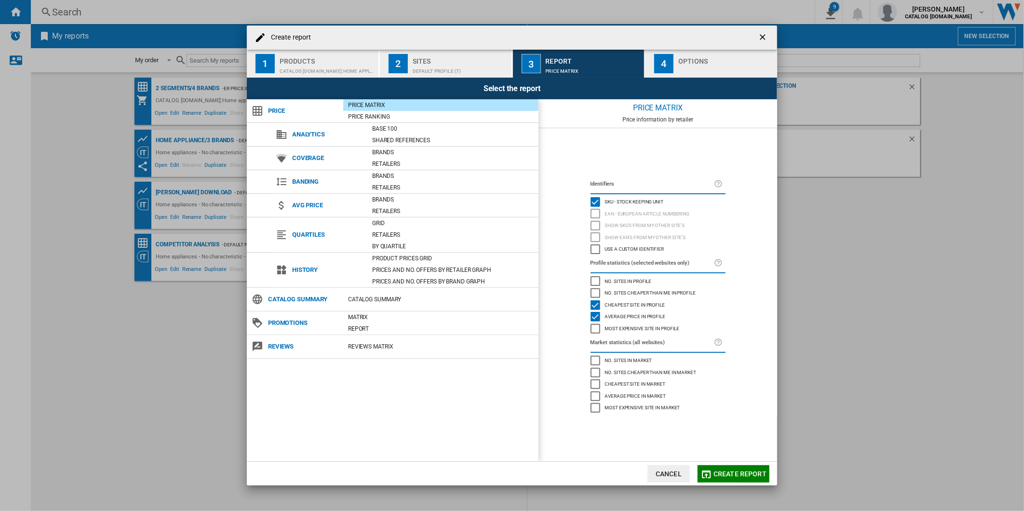
click at [626, 314] on span "Average price in profile" at bounding box center [635, 315] width 61 height 7
click at [687, 66] on div "Create report ..." at bounding box center [725, 69] width 95 height 10
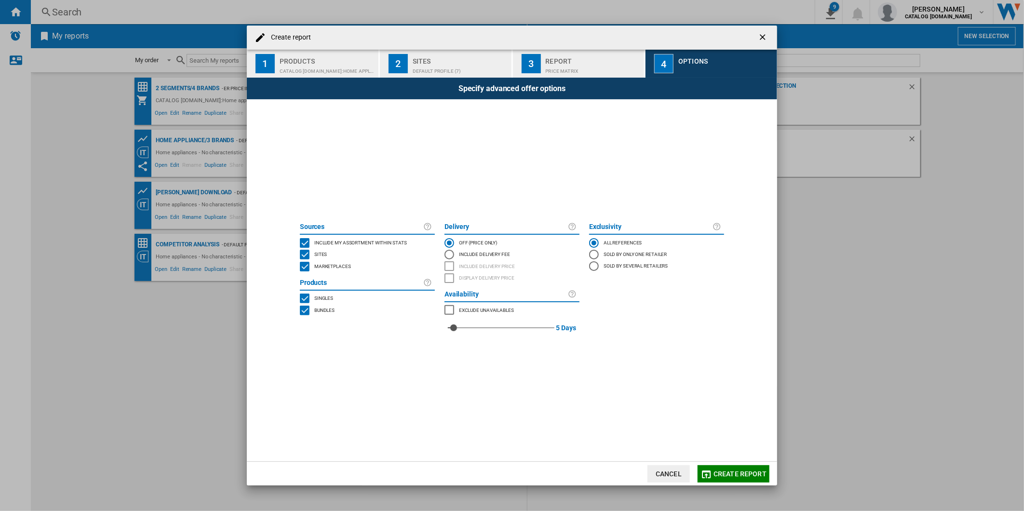
click at [309, 267] on div "MARKETPLACES" at bounding box center [305, 267] width 10 height 10
click at [738, 468] on button "Create report" at bounding box center [733, 473] width 72 height 17
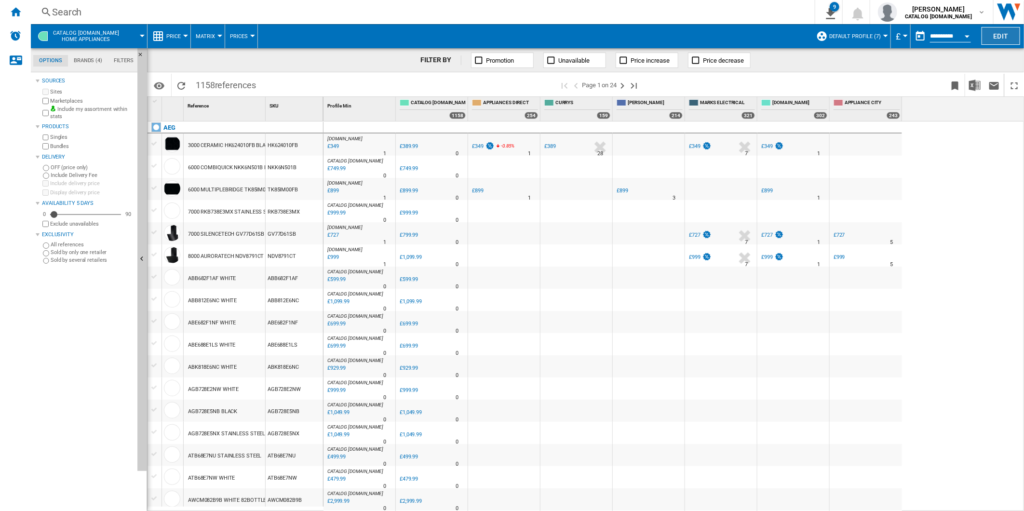
click at [999, 35] on button "Edit" at bounding box center [1000, 36] width 39 height 18
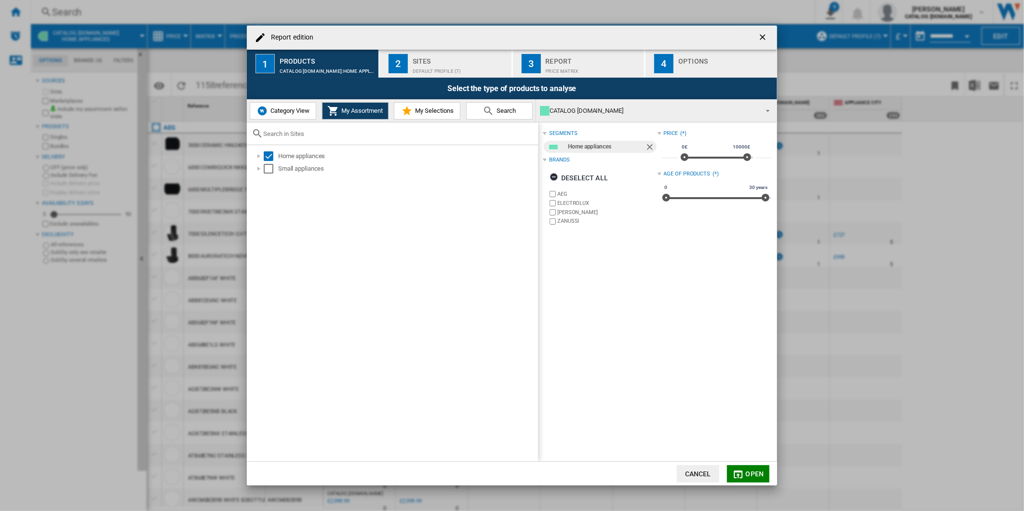
click at [278, 110] on span "Category View" at bounding box center [288, 110] width 41 height 7
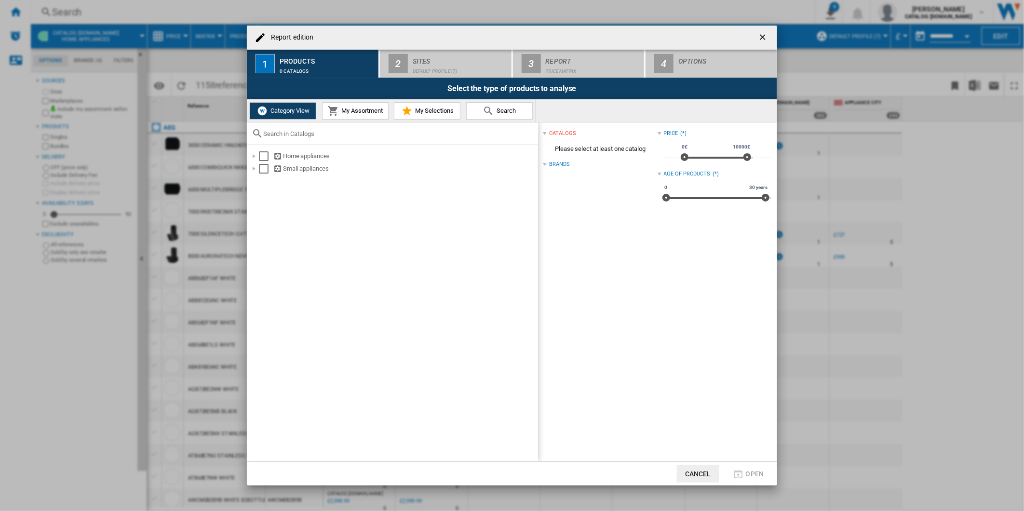
drag, startPoint x: 358, startPoint y: 108, endPoint x: 372, endPoint y: 102, distance: 15.5
click at [358, 109] on span "My Assortment" at bounding box center [361, 110] width 44 height 7
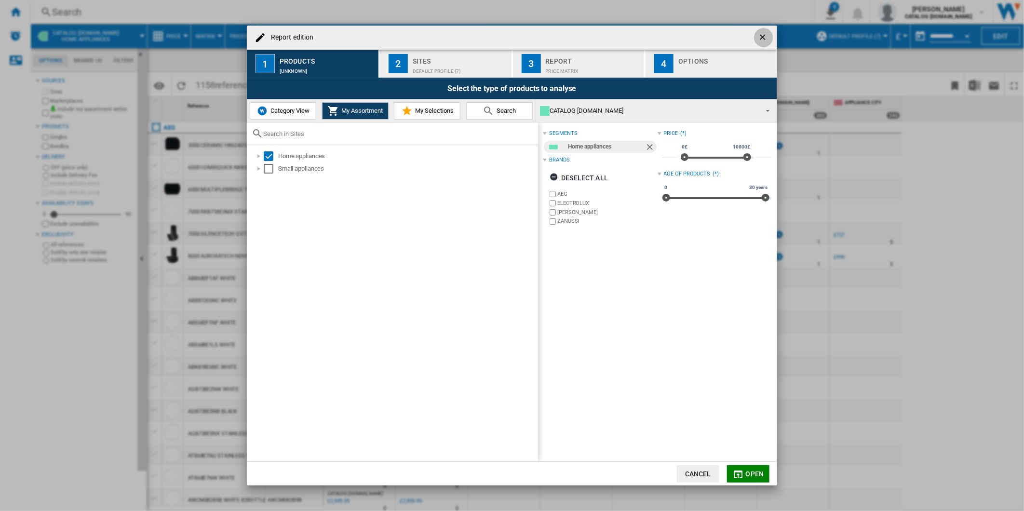
click at [760, 34] on ng-md-icon "getI18NText('BUTTONS.CLOSE_DIALOG')" at bounding box center [764, 38] width 12 height 12
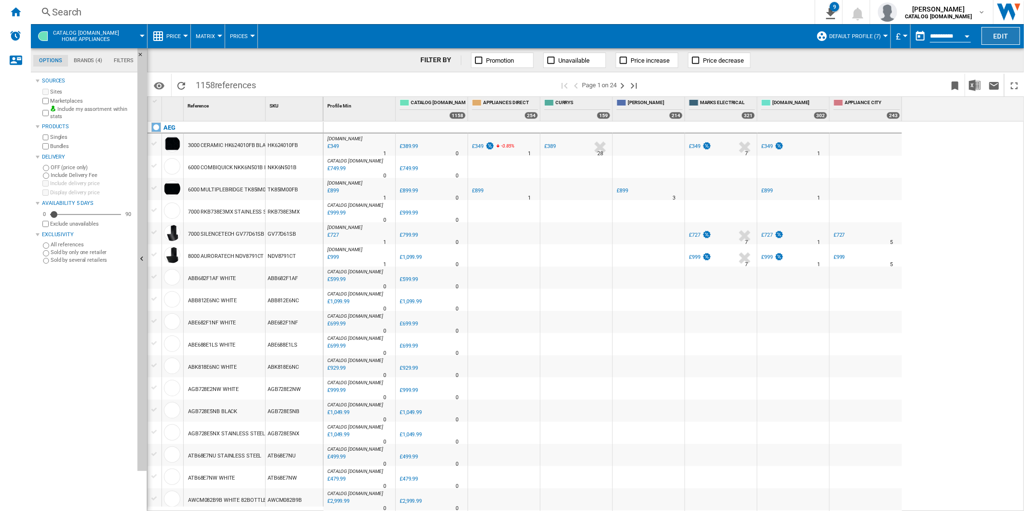
click at [1007, 35] on button "Edit" at bounding box center [1000, 36] width 39 height 18
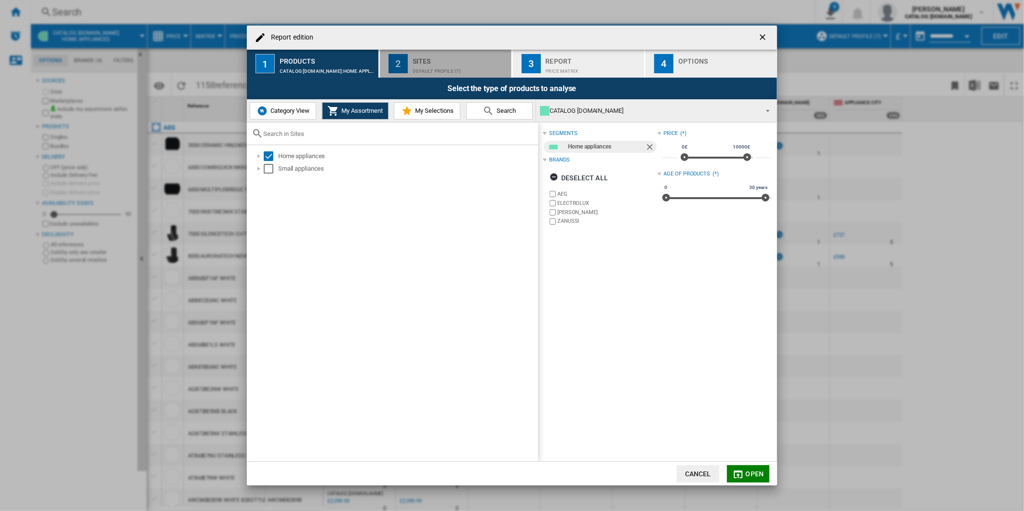
click at [450, 58] on div "Sites" at bounding box center [460, 58] width 95 height 10
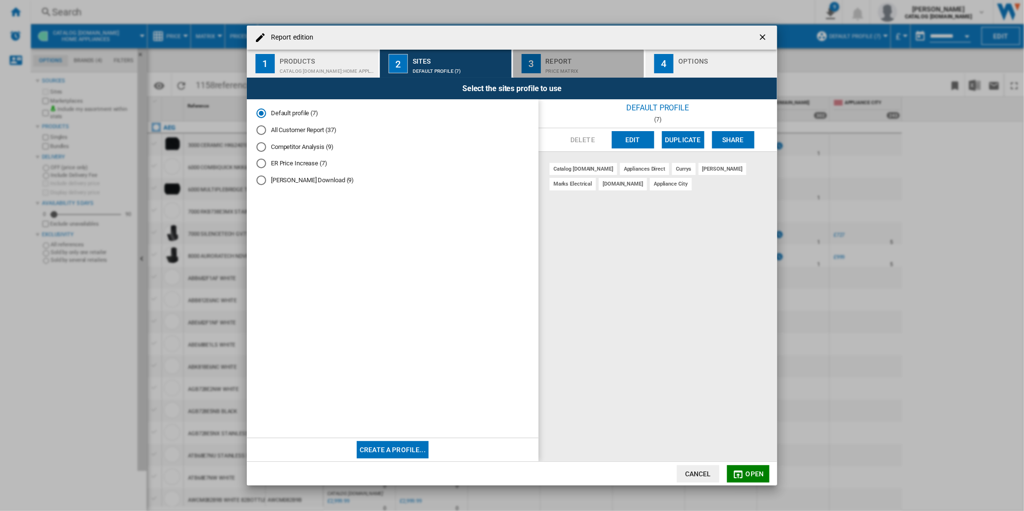
click at [572, 58] on div "Report" at bounding box center [593, 58] width 95 height 10
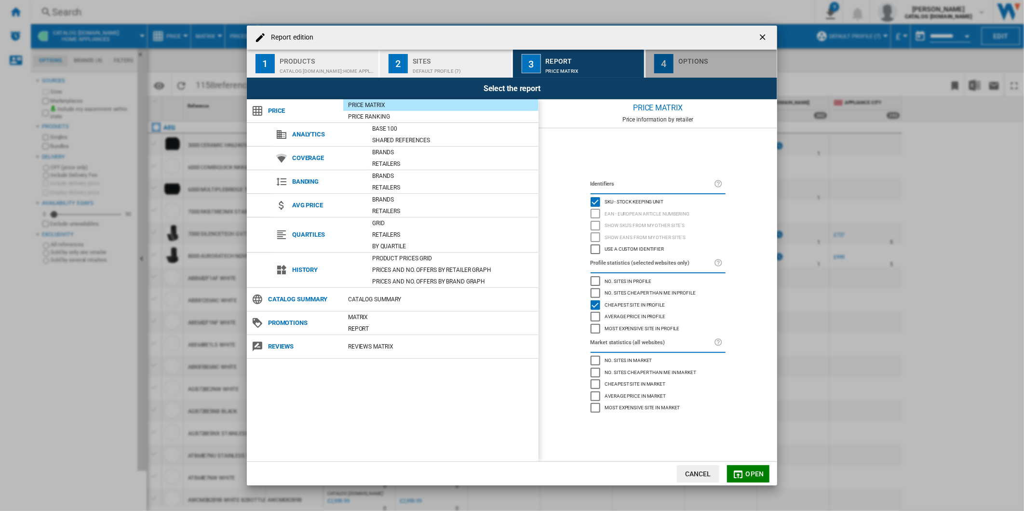
click at [684, 61] on div "Options" at bounding box center [725, 58] width 95 height 10
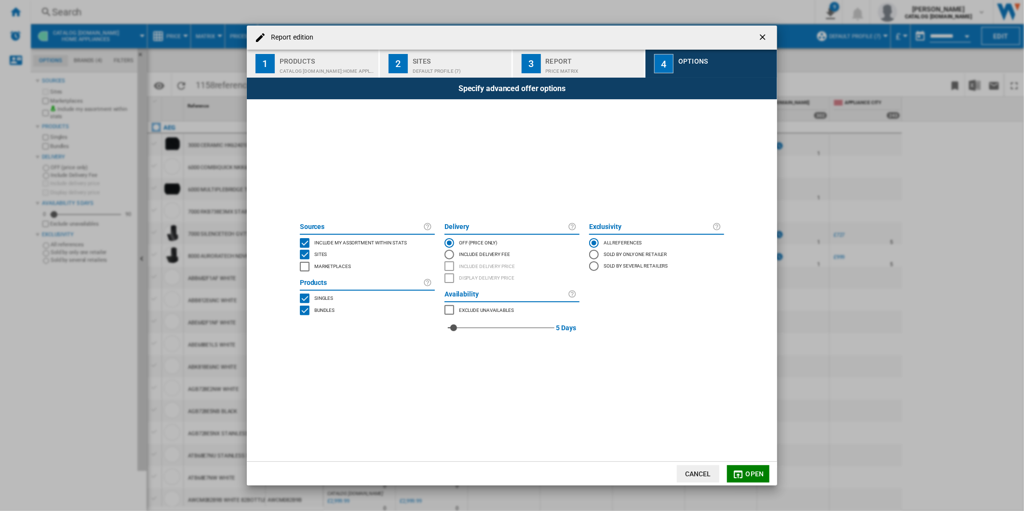
click at [750, 478] on button "Open" at bounding box center [748, 473] width 42 height 17
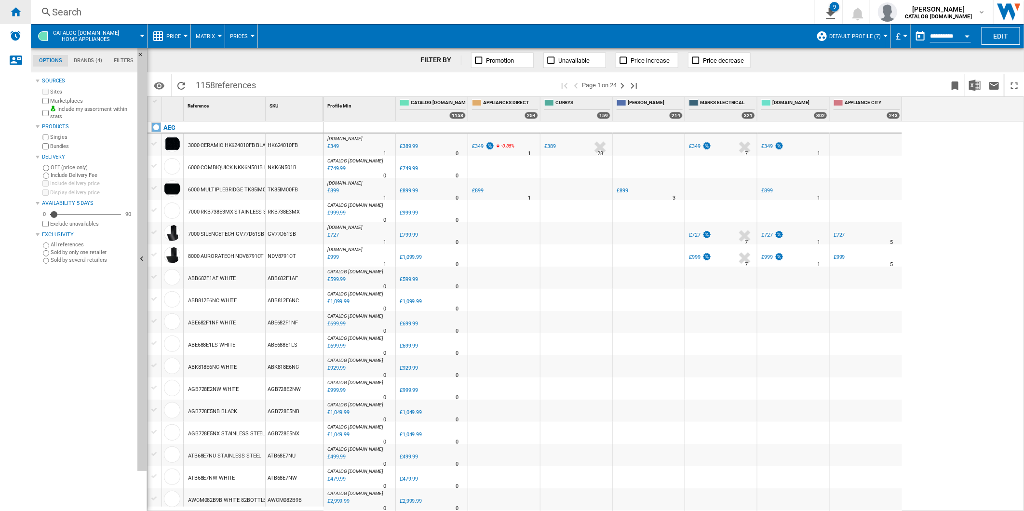
click at [13, 12] on ng-md-icon "Home" at bounding box center [16, 12] width 12 height 12
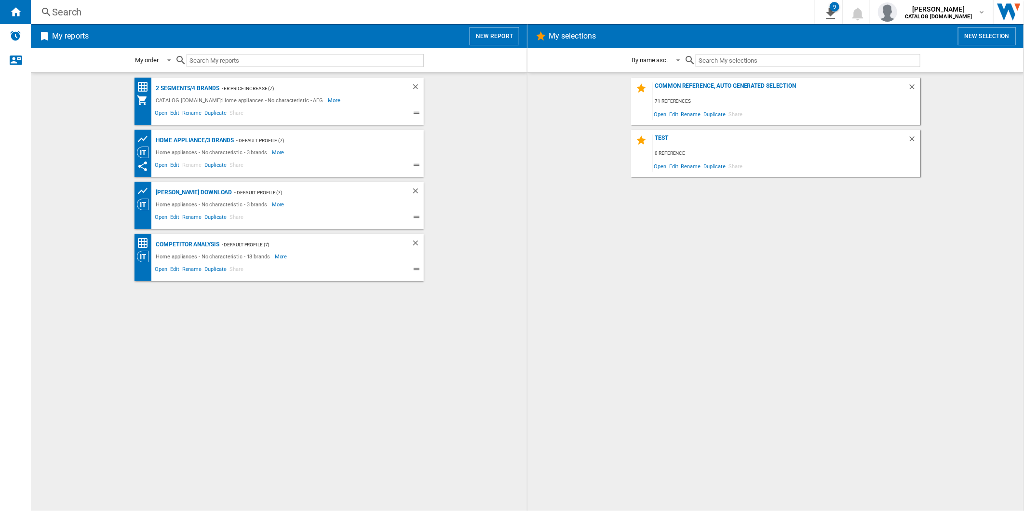
click at [418, 116] on ng-md-icon at bounding box center [418, 114] width 12 height 12
click at [416, 114] on ng-md-icon at bounding box center [418, 114] width 12 height 12
click at [415, 114] on ng-md-icon at bounding box center [418, 114] width 12 height 12
click at [161, 59] on span at bounding box center [166, 59] width 12 height 9
click at [480, 114] on md-backdrop at bounding box center [512, 255] width 1024 height 511
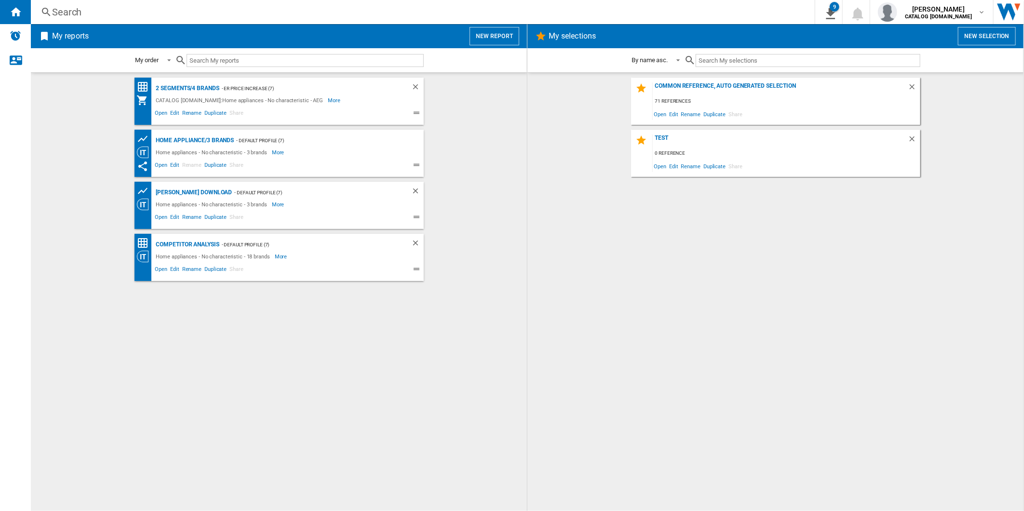
click at [499, 36] on button "New report" at bounding box center [494, 36] width 50 height 18
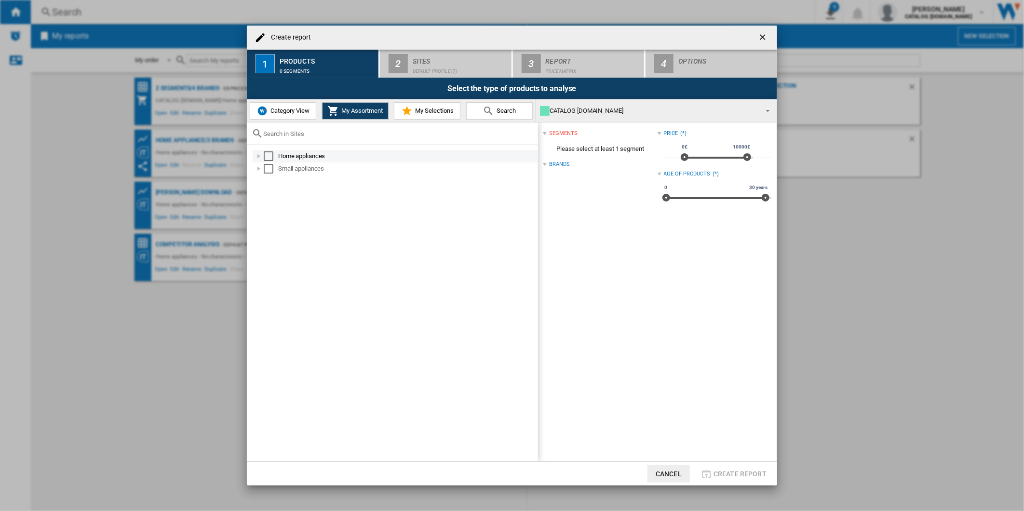
click at [266, 155] on div "Select" at bounding box center [269, 156] width 10 height 10
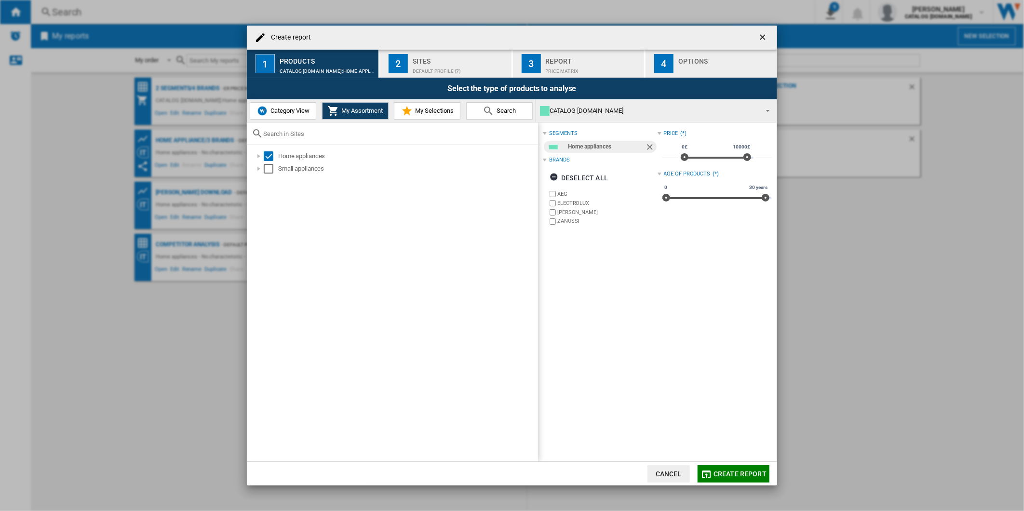
click at [429, 63] on div "Sites" at bounding box center [460, 58] width 95 height 10
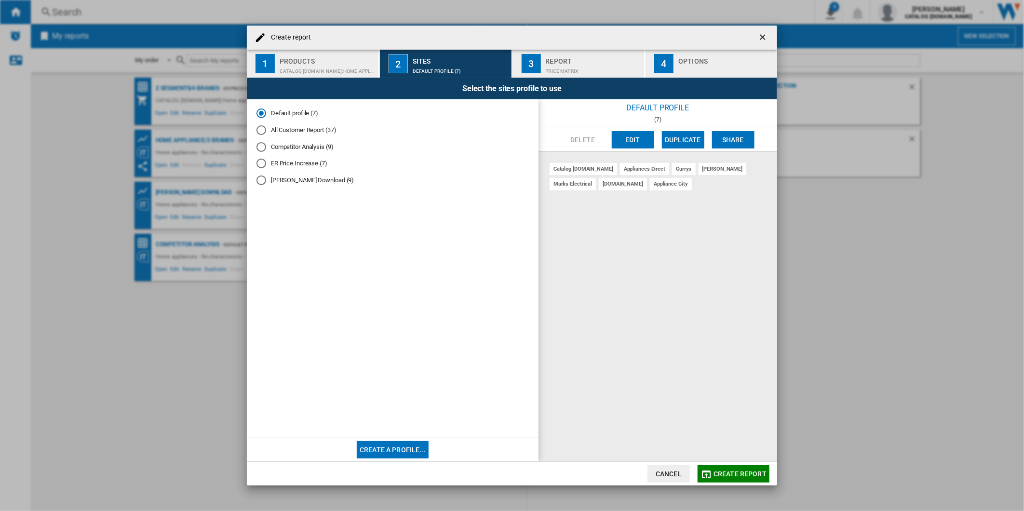
click at [582, 61] on div "Report" at bounding box center [593, 58] width 95 height 10
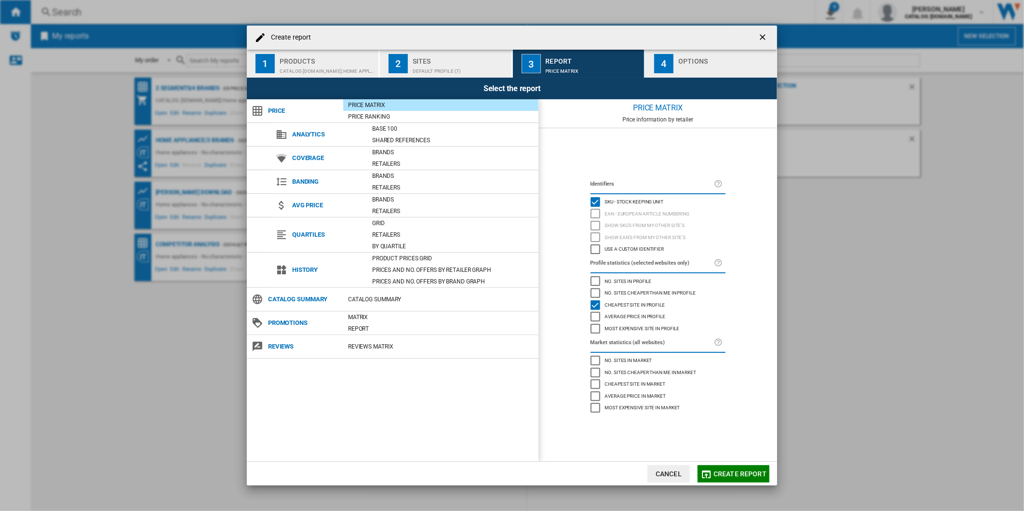
click at [764, 30] on button "Create report ..." at bounding box center [763, 37] width 19 height 19
